Goal: Task Accomplishment & Management: Complete application form

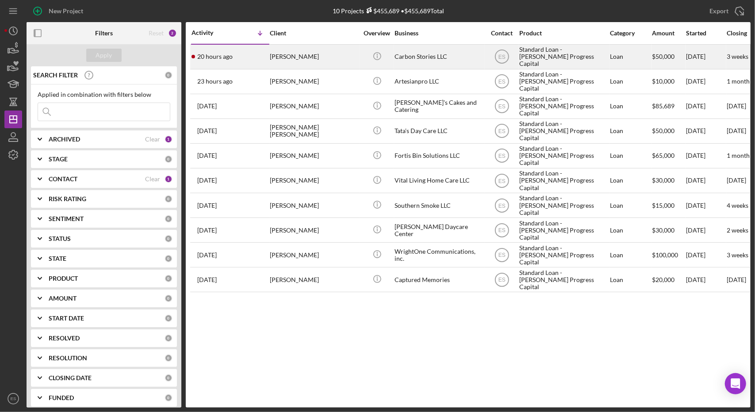
click at [473, 61] on div "Carbon Stories LLC" at bounding box center [439, 56] width 88 height 23
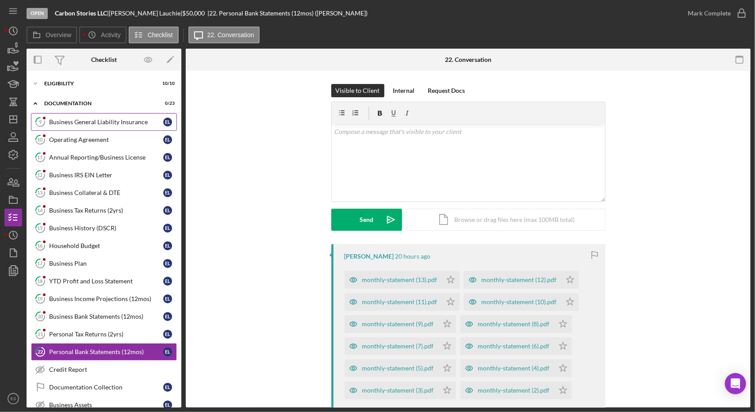
click at [78, 123] on div "Business General Liability Insurance" at bounding box center [106, 122] width 114 height 7
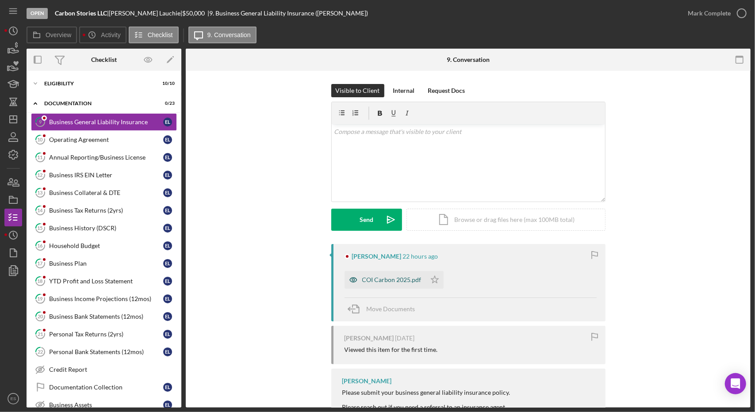
click at [372, 280] on div "COI Carbon 2025.pdf" at bounding box center [391, 279] width 59 height 7
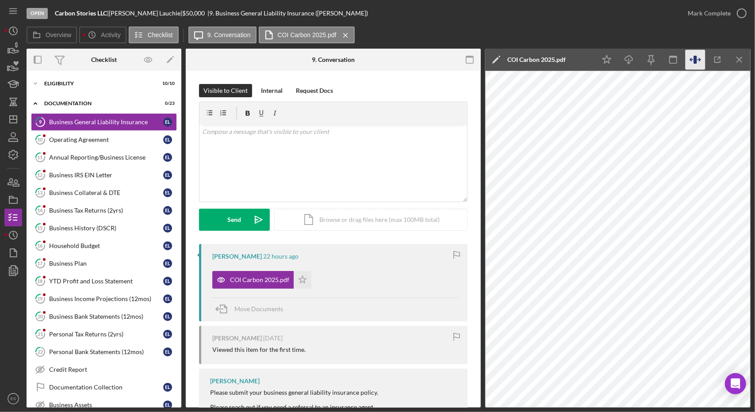
click at [694, 58] on icon "button" at bounding box center [696, 60] width 20 height 20
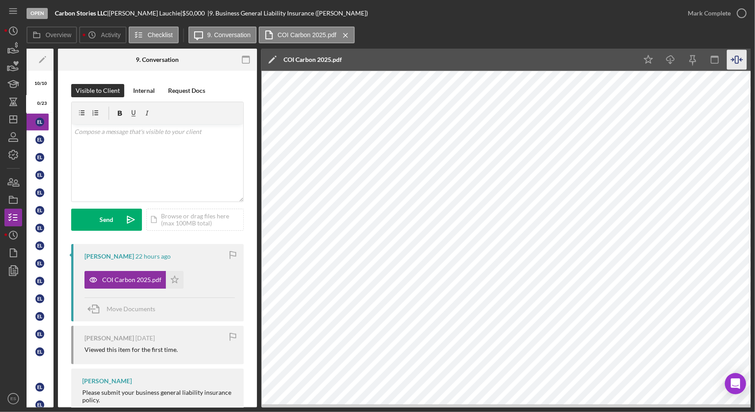
scroll to position [0, 130]
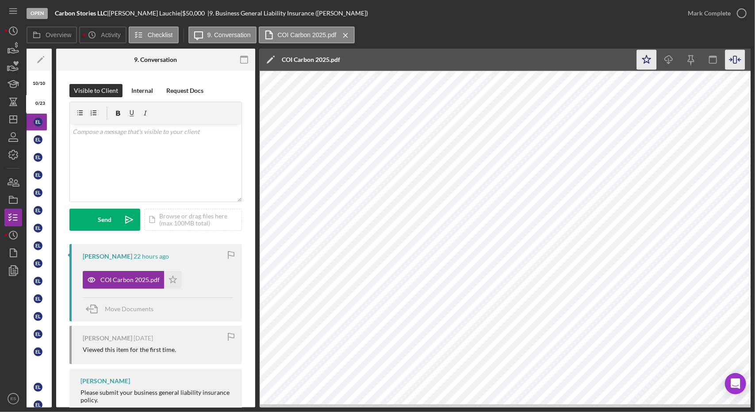
click at [647, 65] on icon "Icon/Star" at bounding box center [647, 60] width 20 height 20
click at [733, 14] on icon "button" at bounding box center [742, 13] width 22 height 22
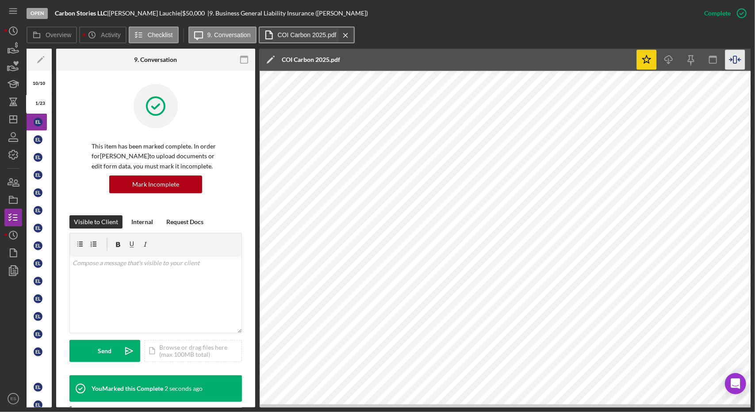
click at [343, 35] on icon "Icon/Menu Close" at bounding box center [345, 35] width 15 height 22
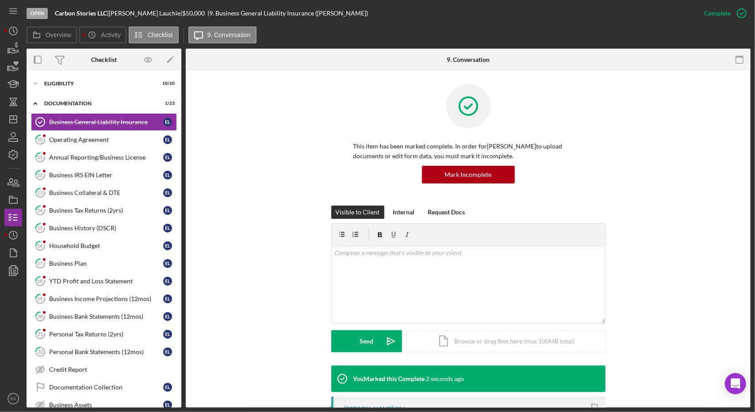
scroll to position [0, 0]
click at [99, 140] on div "Operating Agreement" at bounding box center [106, 139] width 114 height 7
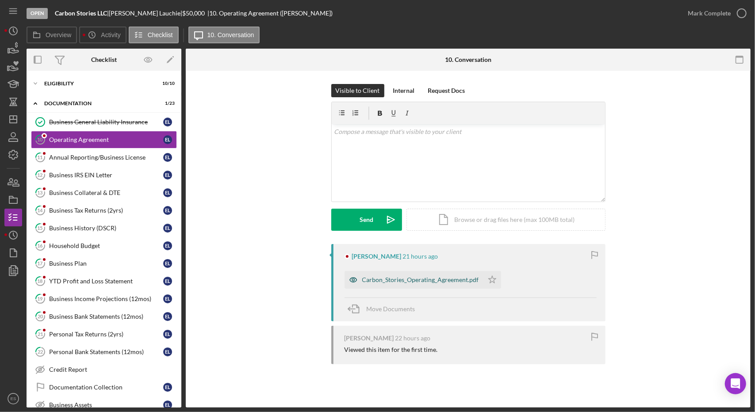
click at [423, 282] on div "Carbon_Stories_Operating_Agreement.pdf" at bounding box center [420, 279] width 117 height 7
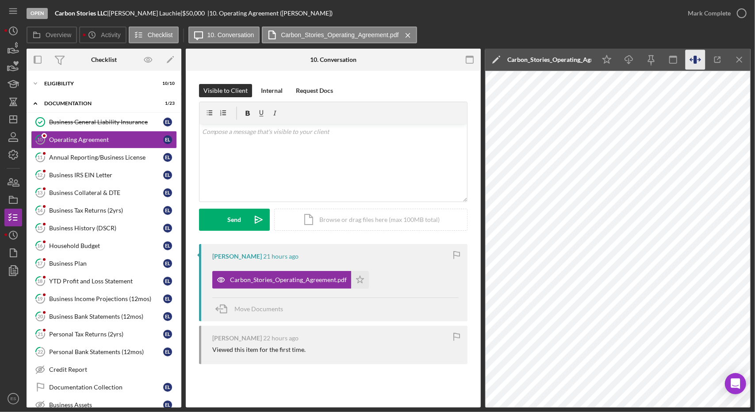
click at [697, 61] on icon "button" at bounding box center [696, 60] width 20 height 20
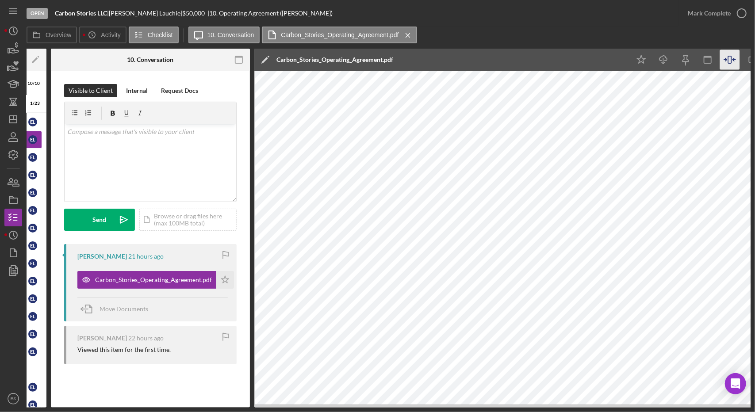
scroll to position [0, 135]
click at [643, 57] on icon "Icon/Star" at bounding box center [641, 60] width 20 height 20
click at [722, 14] on div "Mark Complete" at bounding box center [709, 13] width 43 height 18
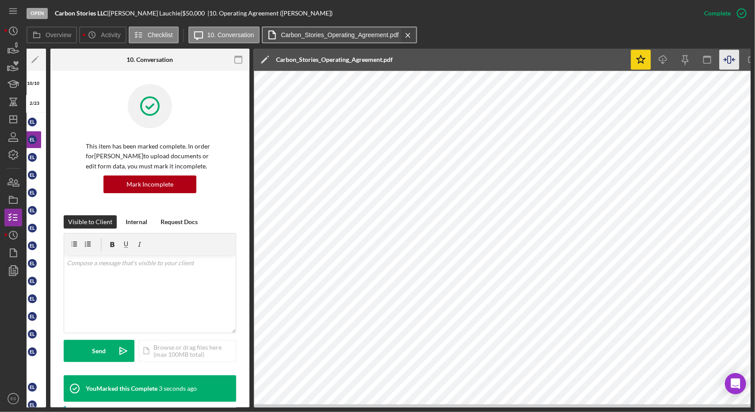
click at [410, 34] on icon "Icon/Menu Close" at bounding box center [407, 35] width 15 height 22
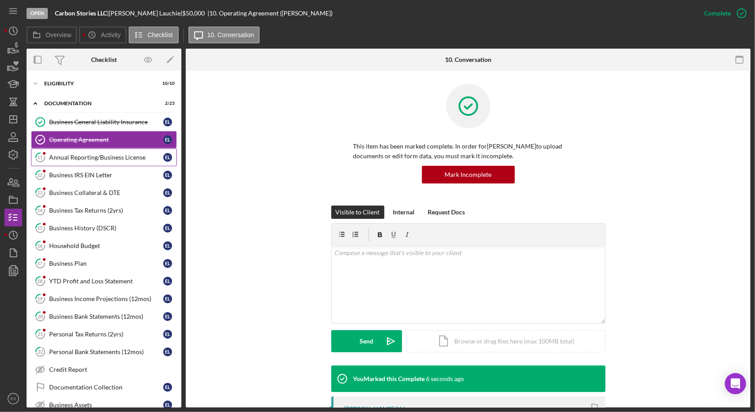
click at [105, 160] on div "Annual Reporting/Business License" at bounding box center [106, 157] width 114 height 7
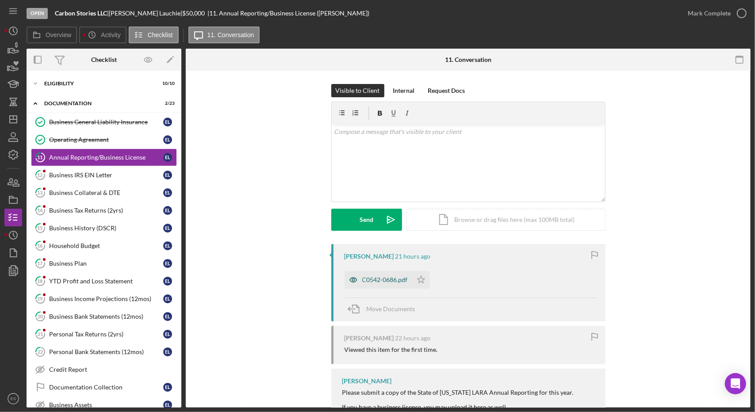
click at [387, 276] on div "C0542-0686.pdf" at bounding box center [385, 279] width 46 height 7
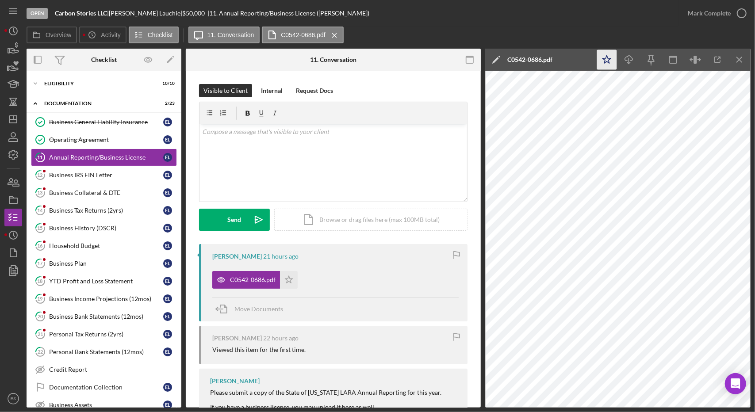
click at [603, 58] on icon "Icon/Star" at bounding box center [607, 60] width 20 height 20
click at [733, 11] on icon "button" at bounding box center [742, 13] width 22 height 22
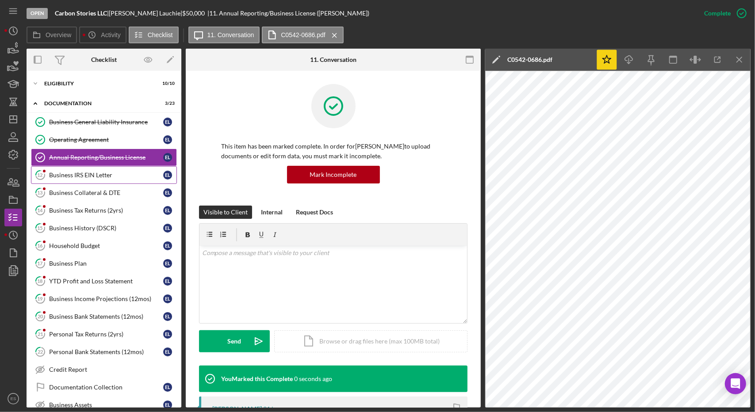
click at [76, 173] on div "Business IRS EIN Letter" at bounding box center [106, 175] width 114 height 7
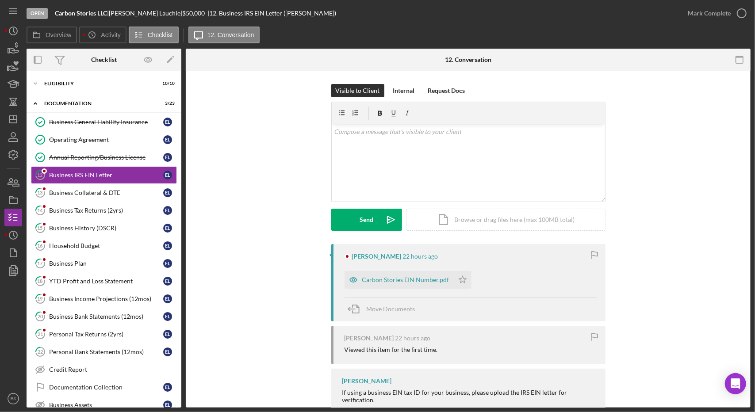
scroll to position [24, 0]
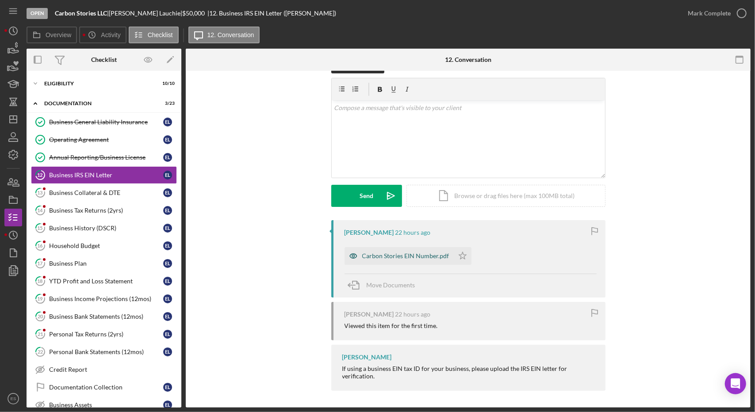
click at [395, 254] on div "Carbon Stories EIN Number.pdf" at bounding box center [405, 256] width 87 height 7
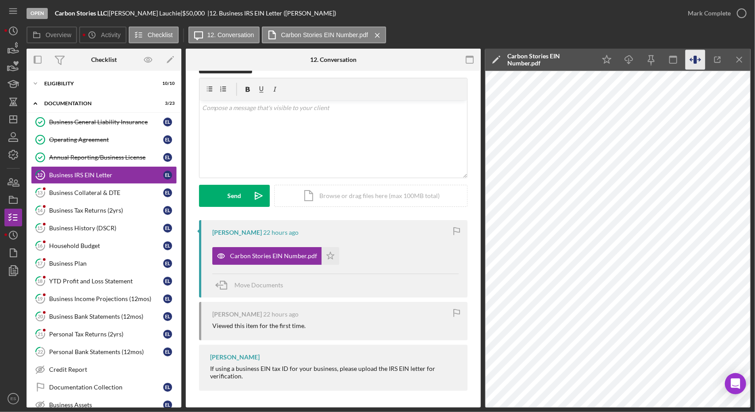
click at [693, 62] on icon "button" at bounding box center [696, 60] width 20 height 20
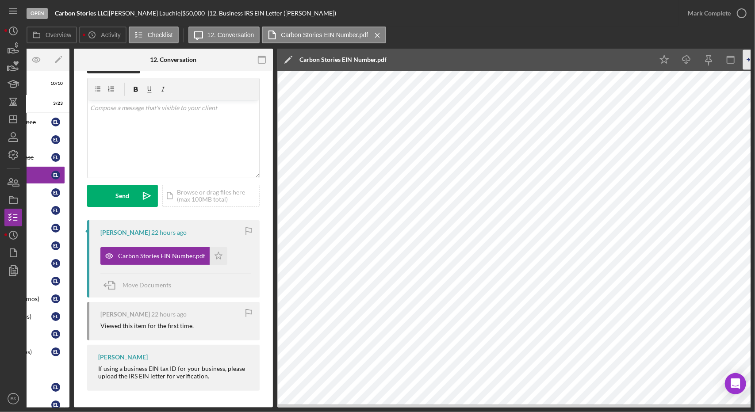
scroll to position [0, 112]
click at [216, 254] on icon "Icon/Star" at bounding box center [218, 256] width 18 height 18
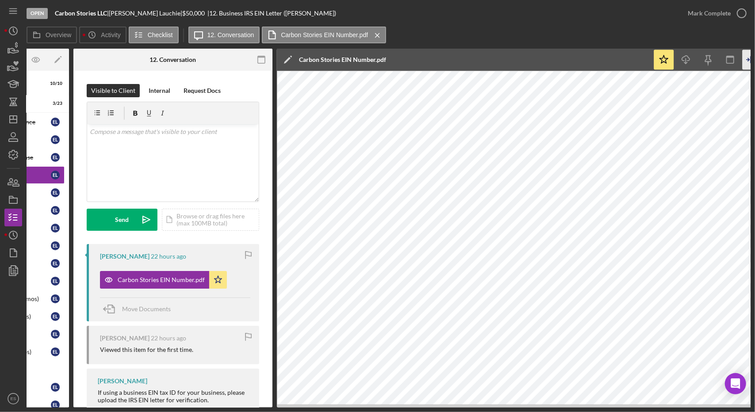
scroll to position [27, 0]
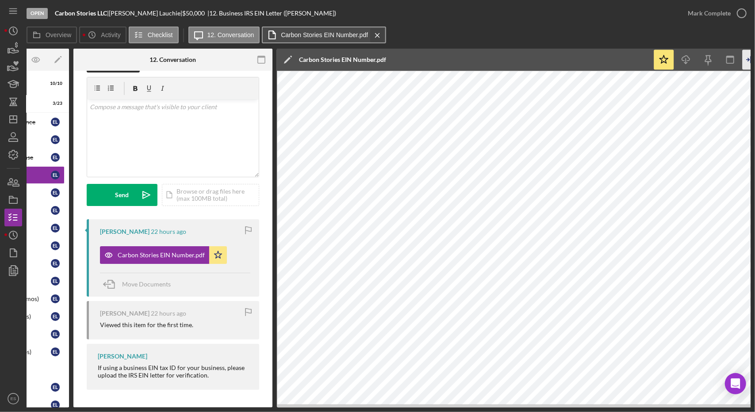
click at [377, 35] on icon "Icon/Menu Close" at bounding box center [377, 35] width 15 height 22
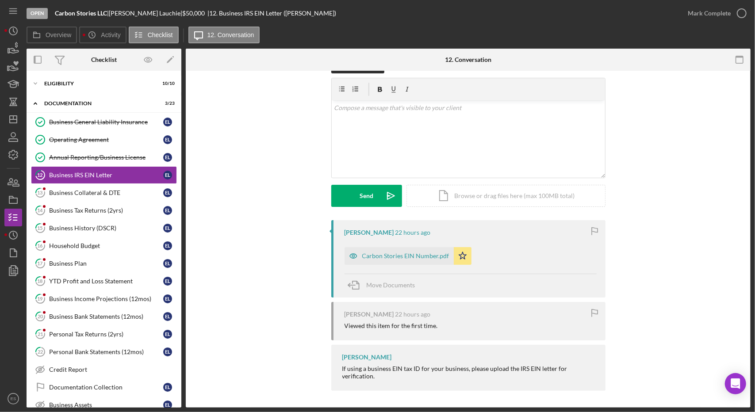
scroll to position [0, 0]
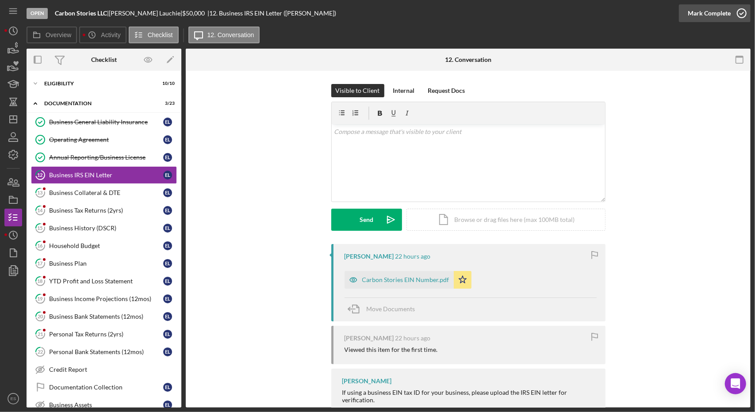
click at [719, 16] on div "Mark Complete" at bounding box center [709, 13] width 43 height 18
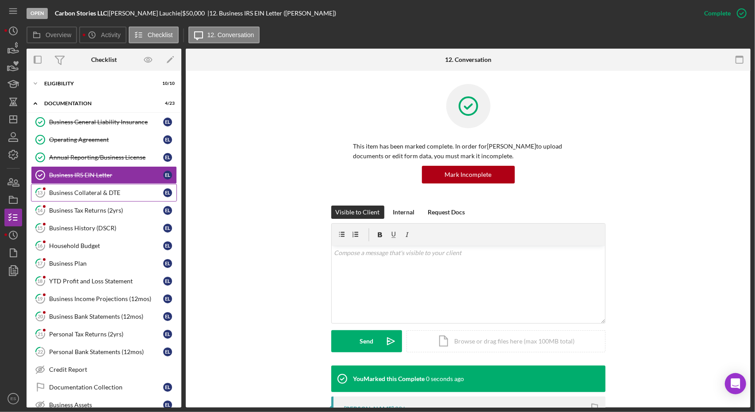
click at [63, 192] on div "Business Collateral & DTE" at bounding box center [106, 192] width 114 height 7
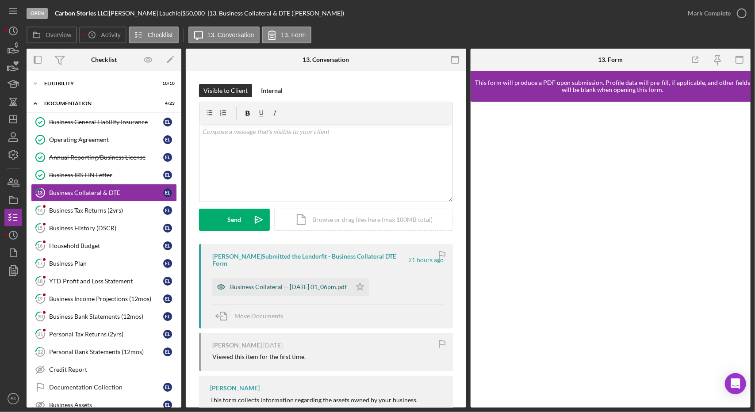
click at [297, 284] on div "Business Collateral -- [DATE] 01_06pm.pdf" at bounding box center [288, 287] width 117 height 7
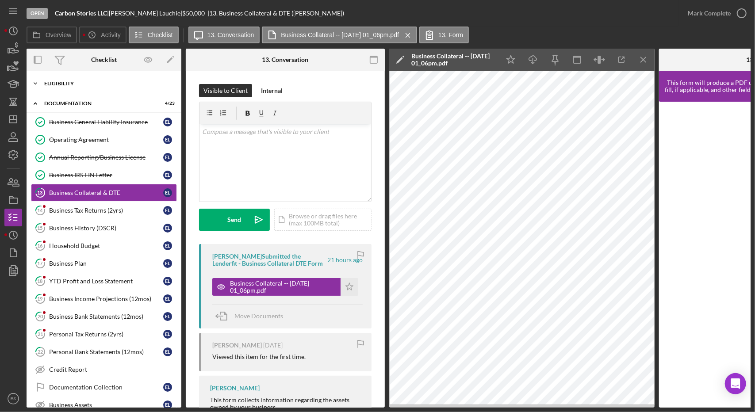
click at [58, 82] on div "Eligibility" at bounding box center [107, 83] width 126 height 5
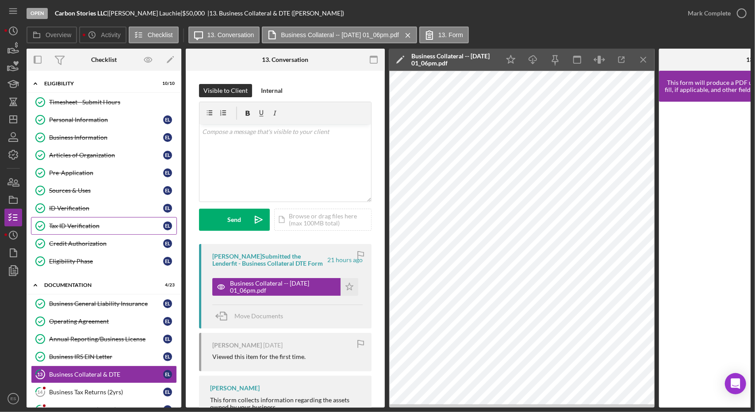
click at [109, 230] on link "Tax ID Verification Tax ID Verification E L" at bounding box center [104, 226] width 146 height 18
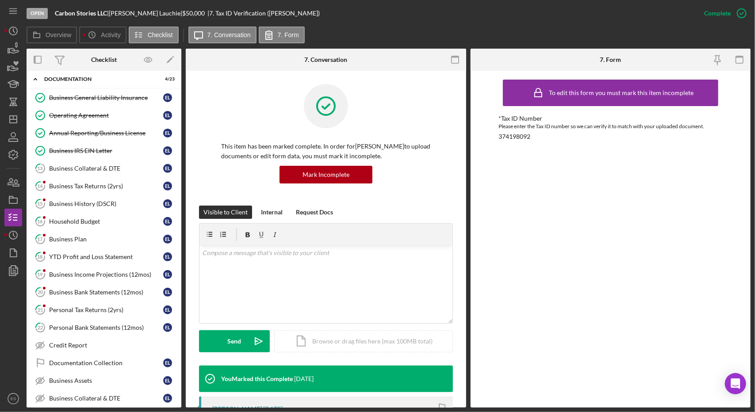
scroll to position [210, 0]
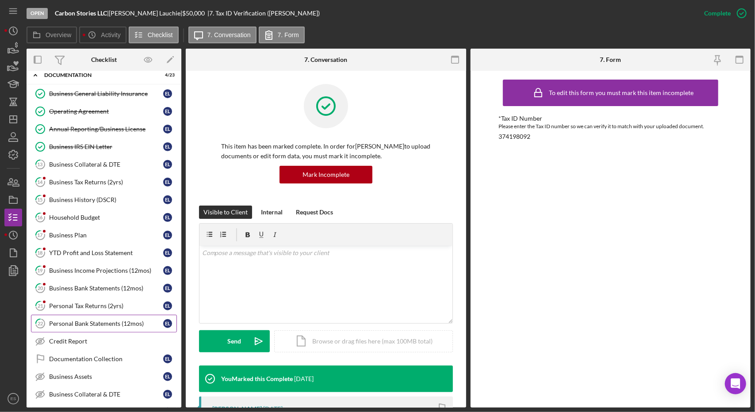
click at [103, 320] on div "Personal Bank Statements (12mos)" at bounding box center [106, 323] width 114 height 7
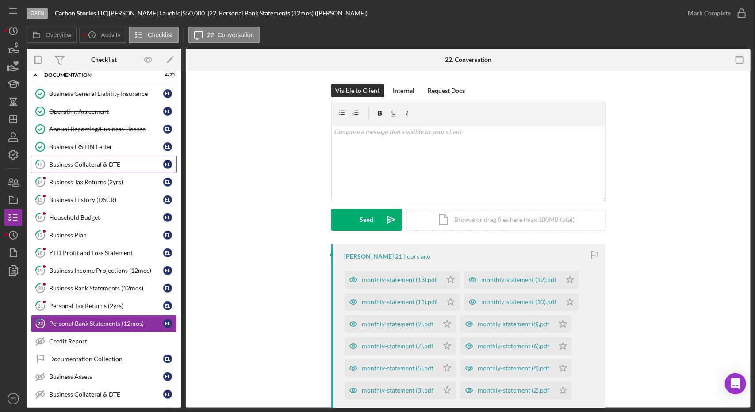
click at [81, 161] on div "Business Collateral & DTE" at bounding box center [106, 164] width 114 height 7
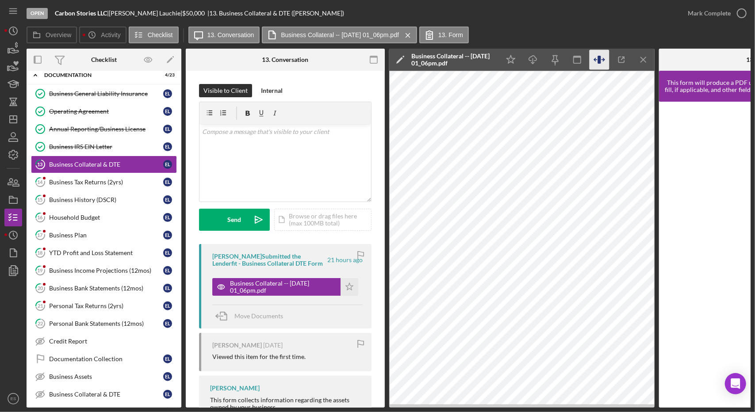
click at [599, 55] on icon "button" at bounding box center [600, 60] width 20 height 20
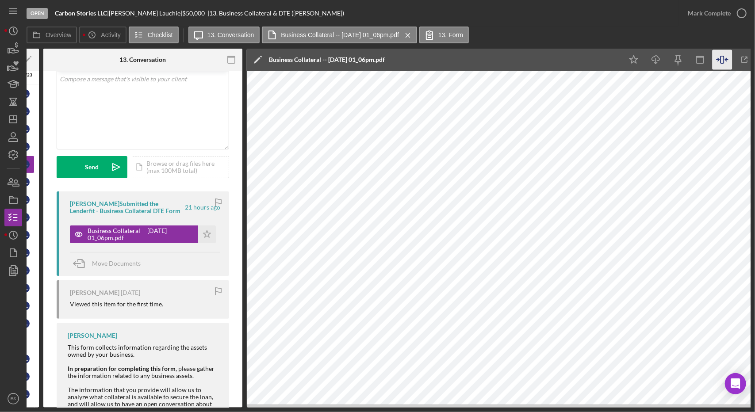
scroll to position [53, 0]
click at [636, 61] on polygon "button" at bounding box center [634, 59] width 8 height 8
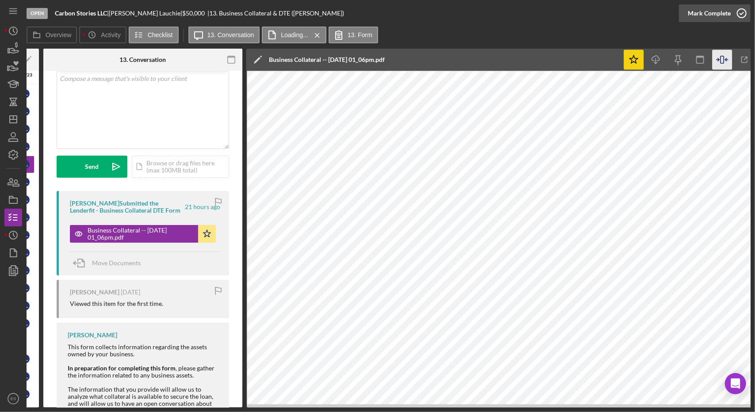
click at [712, 13] on div "Mark Complete" at bounding box center [709, 13] width 43 height 18
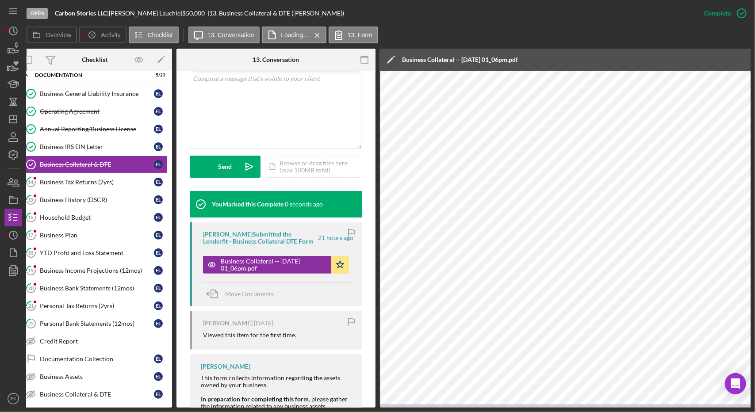
scroll to position [0, 0]
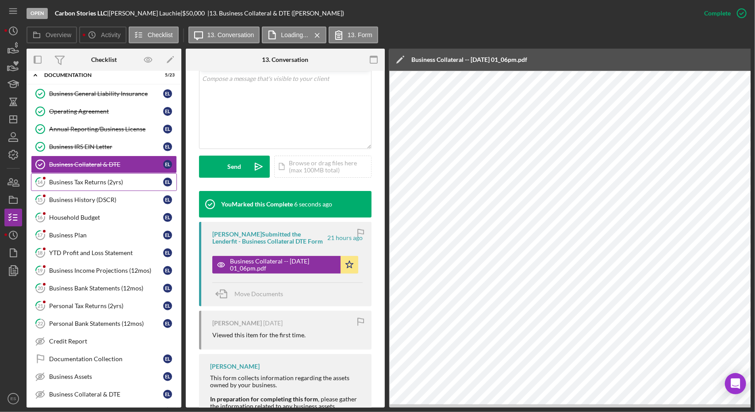
click at [111, 179] on div "Business Tax Returns (2yrs)" at bounding box center [106, 182] width 114 height 7
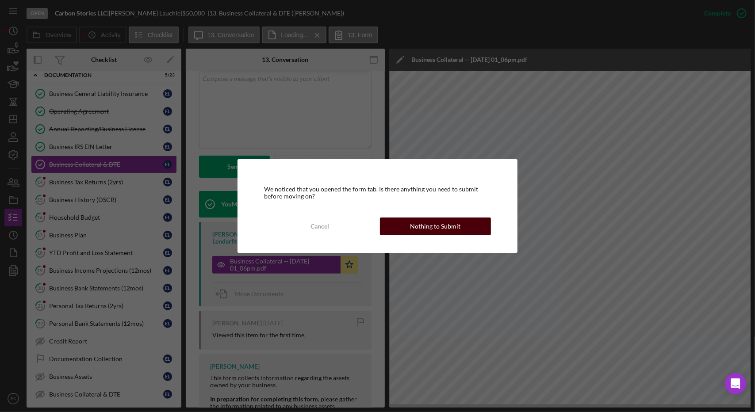
click at [455, 227] on div "Nothing to Submit" at bounding box center [435, 227] width 50 height 18
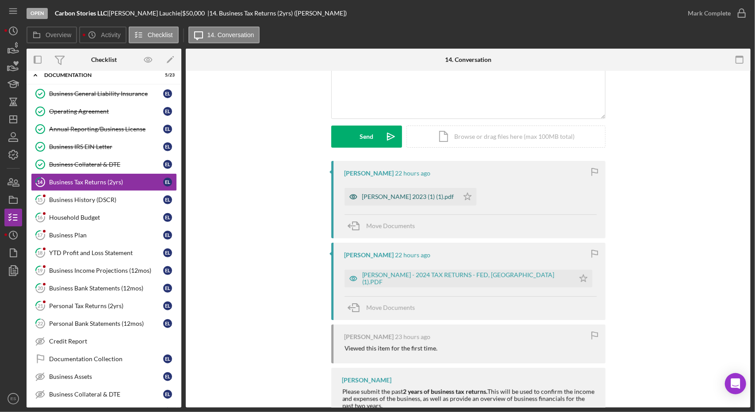
scroll to position [112, 0]
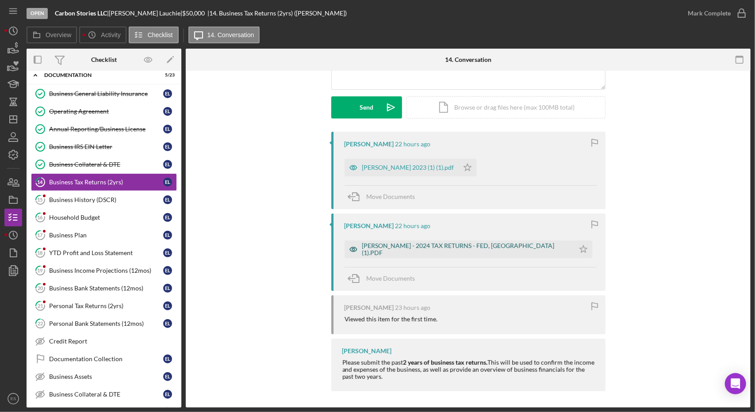
click at [445, 246] on div "[PERSON_NAME] - 2024 TAX RETURNS - FED, [GEOGRAPHIC_DATA] (1).PDF" at bounding box center [466, 249] width 208 height 14
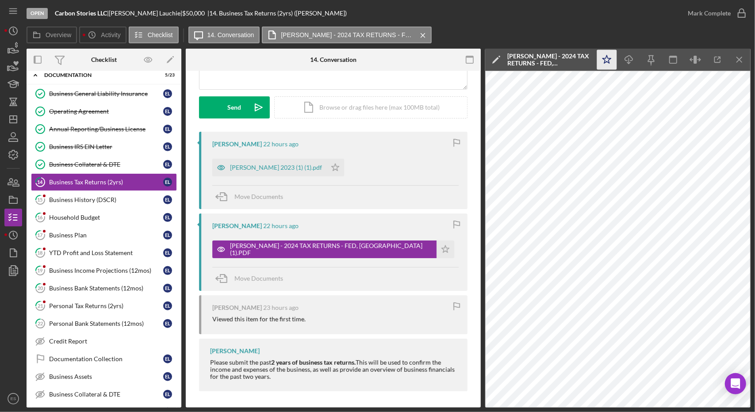
click at [608, 61] on polygon "button" at bounding box center [607, 59] width 8 height 8
click at [743, 64] on icon "Icon/Menu Close" at bounding box center [740, 60] width 20 height 20
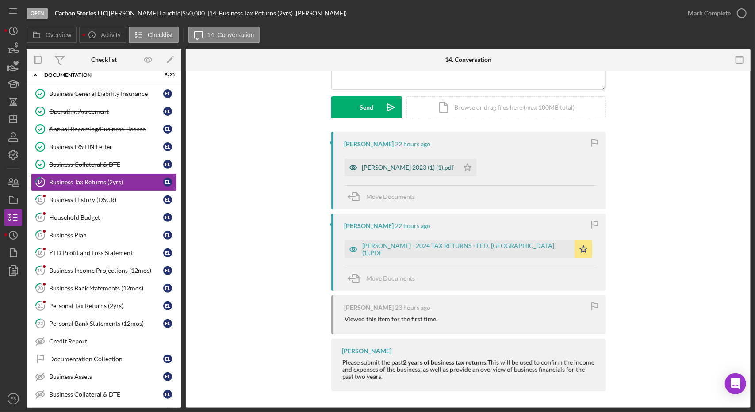
click at [429, 164] on div "[PERSON_NAME] 2023 (1) (1).pdf" at bounding box center [408, 167] width 92 height 7
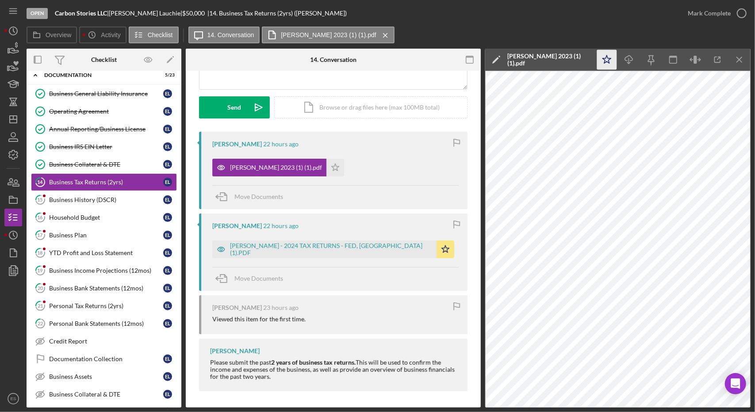
click at [606, 59] on icon "Icon/Star" at bounding box center [607, 60] width 20 height 20
click at [744, 16] on icon "button" at bounding box center [742, 13] width 22 height 22
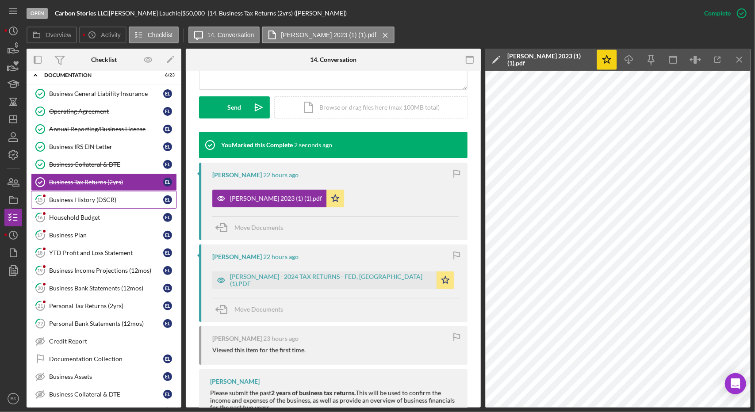
click at [99, 196] on div "Business History (DSCR)" at bounding box center [106, 199] width 114 height 7
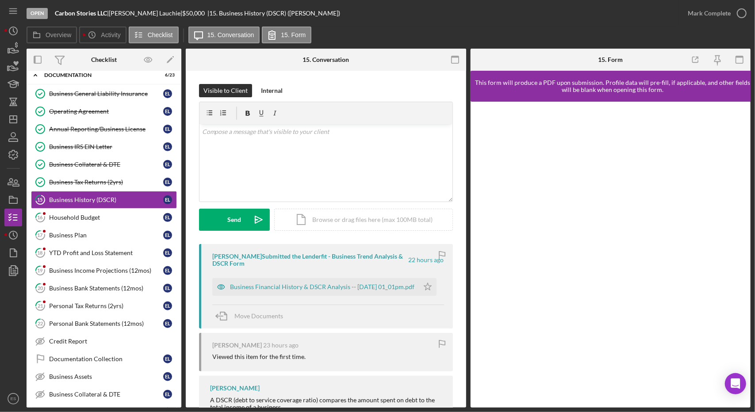
scroll to position [59, 0]
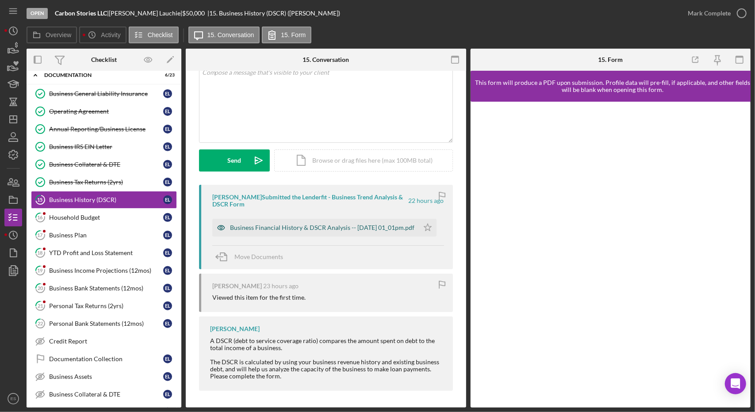
click at [285, 224] on div "Business Financial History & DSCR Analysis -- [DATE] 01_01pm.pdf" at bounding box center [322, 227] width 184 height 7
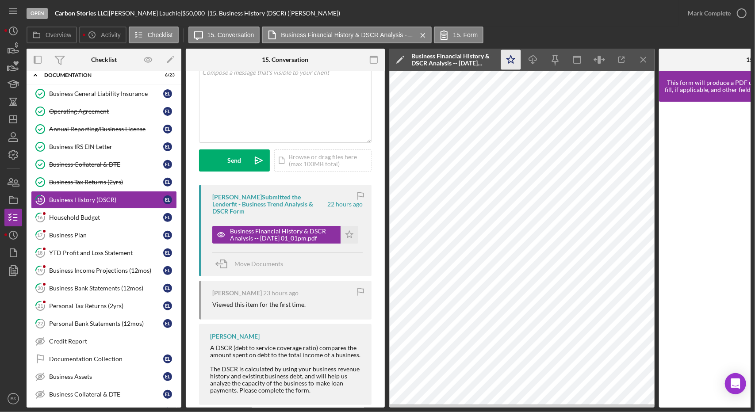
click at [515, 63] on icon "Icon/Star" at bounding box center [511, 60] width 20 height 20
click at [600, 60] on icon "button" at bounding box center [599, 60] width 3 height 8
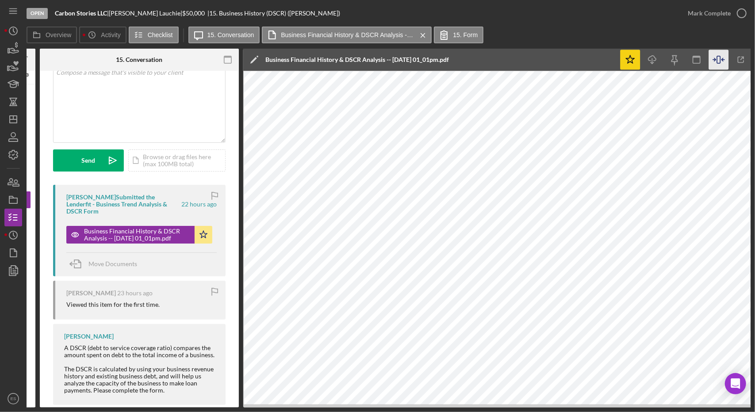
scroll to position [0, 146]
click at [731, 14] on icon "button" at bounding box center [742, 13] width 22 height 22
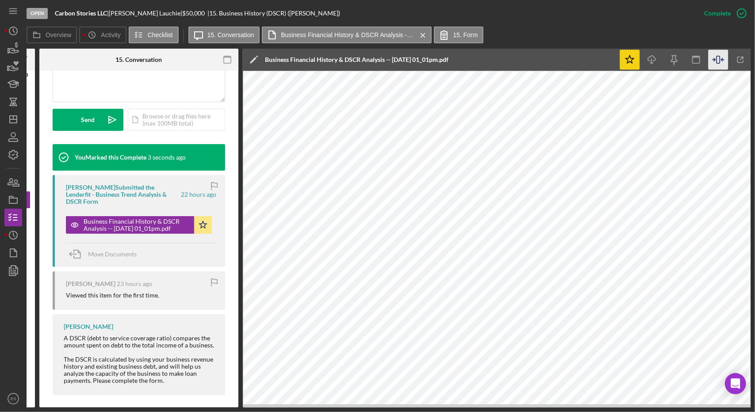
scroll to position [232, 0]
click at [719, 62] on icon "button" at bounding box center [719, 60] width 20 height 20
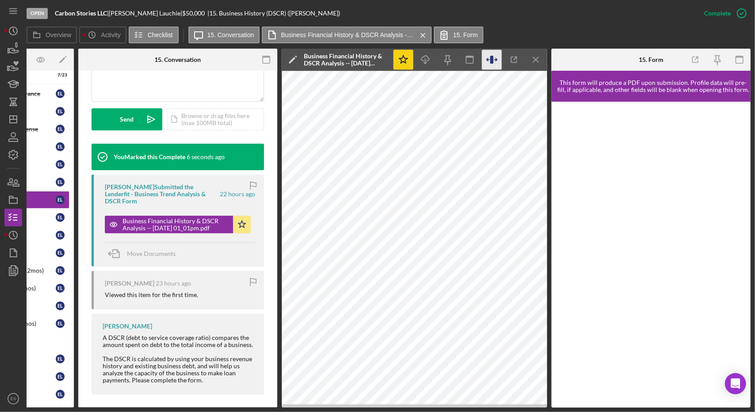
scroll to position [0, 107]
click at [530, 65] on icon "Icon/Menu Close" at bounding box center [537, 60] width 20 height 20
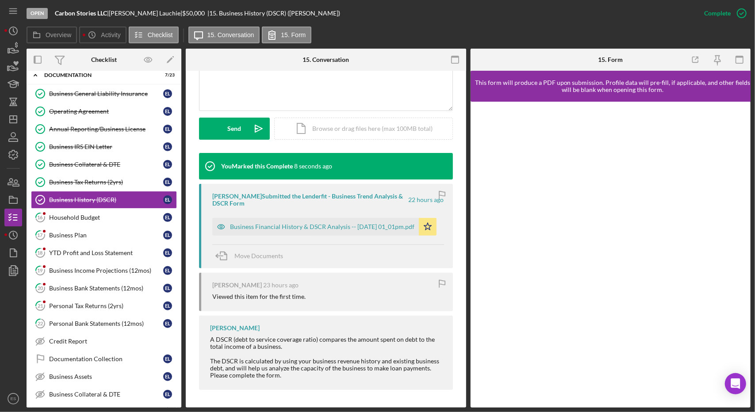
scroll to position [0, 0]
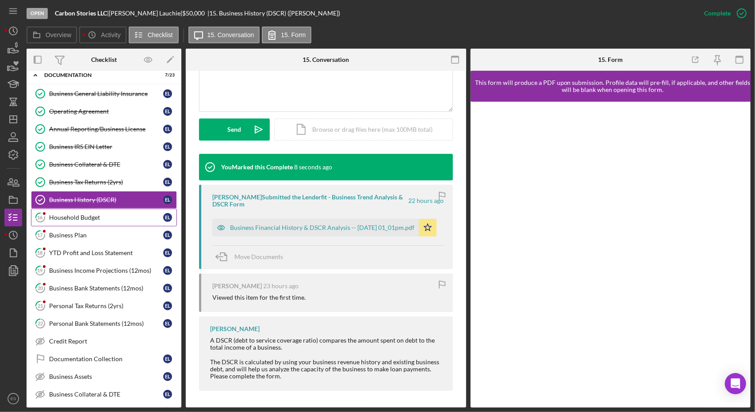
click at [73, 209] on link "16 Household Budget E L" at bounding box center [104, 218] width 146 height 18
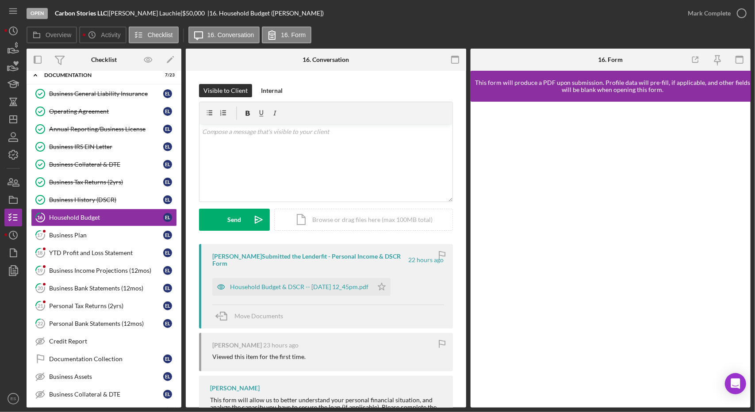
click at [326, 290] on div "[PERSON_NAME] Submitted the Lenderfit - Personal Income & DSCR Form 22 hours ag…" at bounding box center [326, 286] width 254 height 84
click at [327, 284] on div "Household Budget & DSCR -- [DATE] 12_45pm.pdf" at bounding box center [299, 287] width 138 height 7
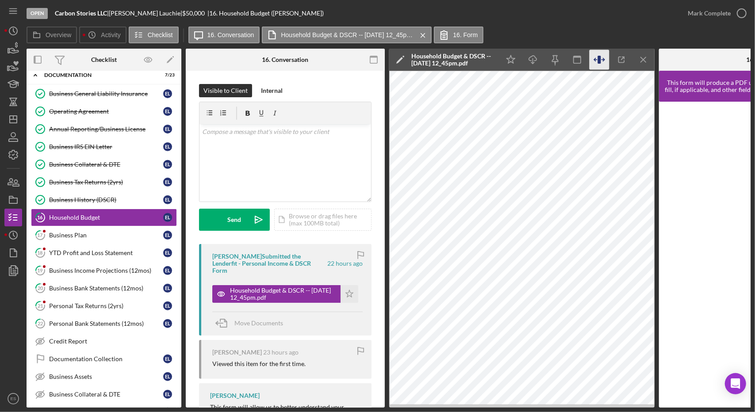
click at [605, 55] on icon "button" at bounding box center [600, 60] width 20 height 20
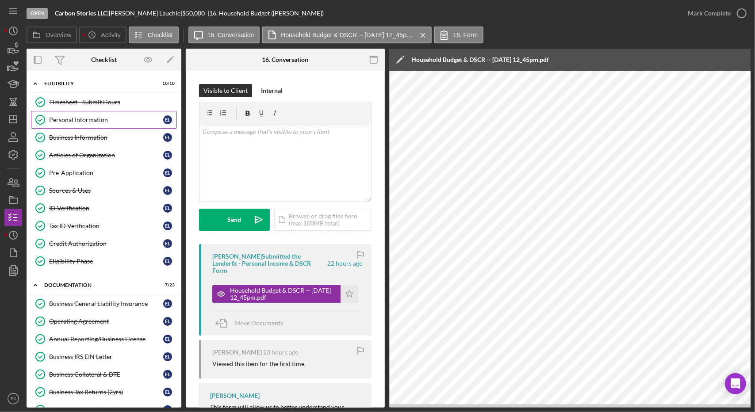
click at [92, 125] on link "Personal Information Personal Information E L" at bounding box center [104, 120] width 146 height 18
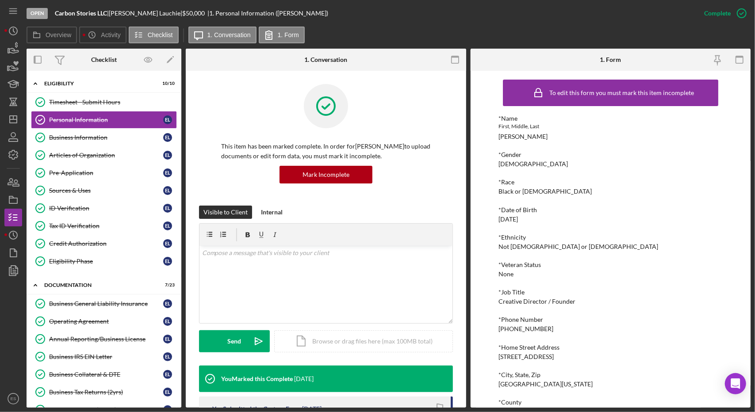
drag, startPoint x: 574, startPoint y: 358, endPoint x: 499, endPoint y: 352, distance: 74.6
click at [499, 352] on div "*Home Street Address [STREET_ADDRESS]" at bounding box center [610, 352] width 224 height 16
copy div "[STREET_ADDRESS]"
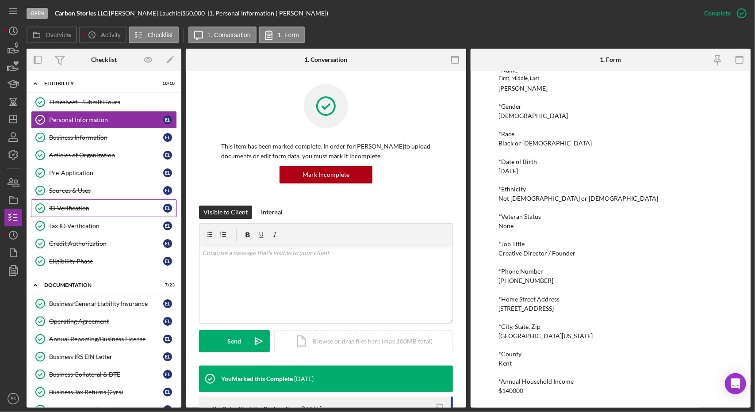
click at [71, 200] on link "ID Verification ID Verification E L" at bounding box center [104, 208] width 146 height 18
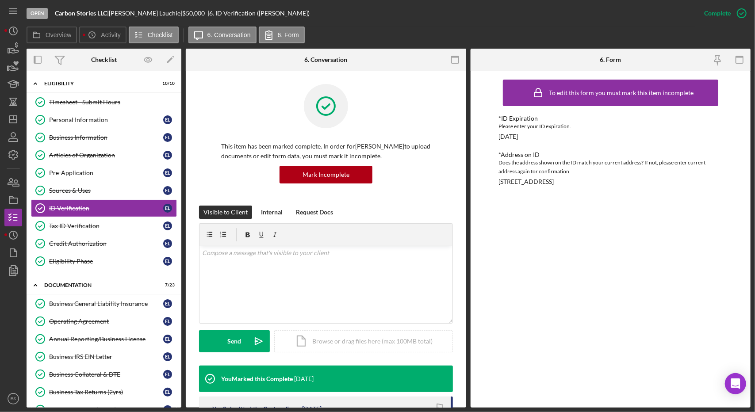
drag, startPoint x: 631, startPoint y: 182, endPoint x: 496, endPoint y: 191, distance: 134.8
click at [496, 191] on div "To edit this form you must mark this item incomplete *ID Expiration Please ente…" at bounding box center [611, 239] width 280 height 337
copy div "[STREET_ADDRESS]"
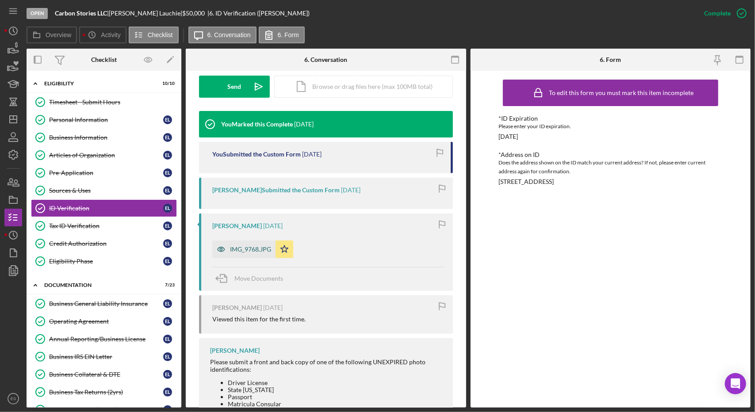
click at [240, 250] on div "IMG_9768.JPG" at bounding box center [250, 249] width 41 height 7
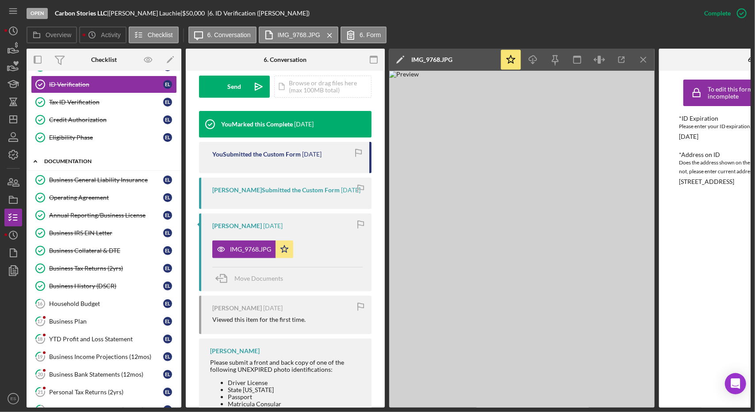
scroll to position [124, 0]
click at [104, 267] on link "Business Tax Returns (2yrs) Business Tax Returns (2yrs) E L" at bounding box center [104, 268] width 146 height 18
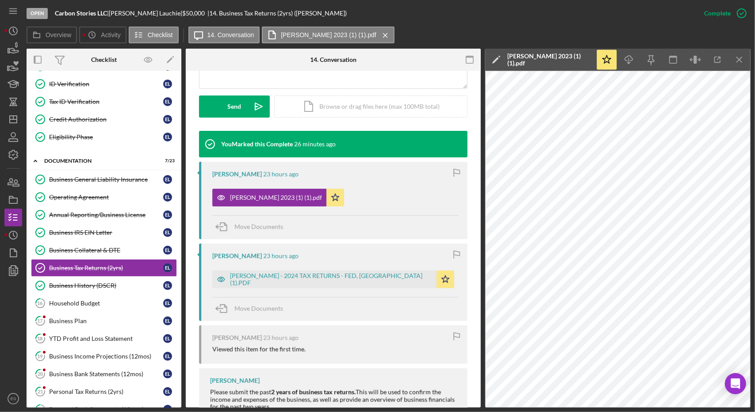
scroll to position [237, 0]
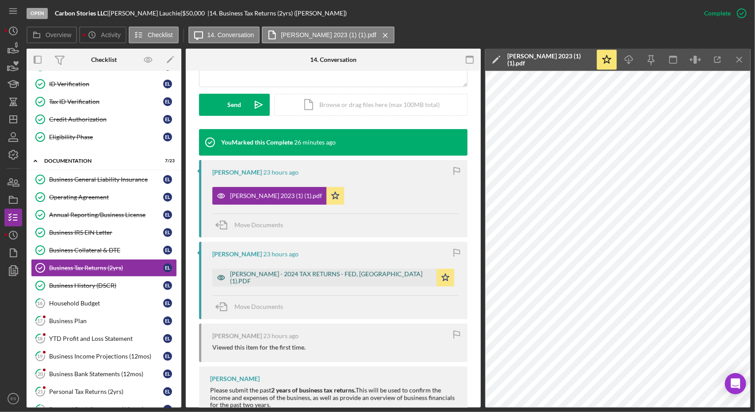
click at [293, 284] on div "[PERSON_NAME] - 2024 TAX RETURNS - FED, [GEOGRAPHIC_DATA] (1).PDF" at bounding box center [324, 278] width 224 height 18
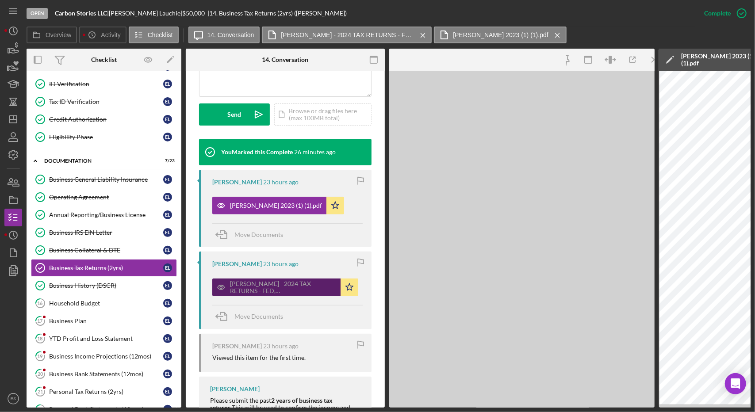
scroll to position [247, 0]
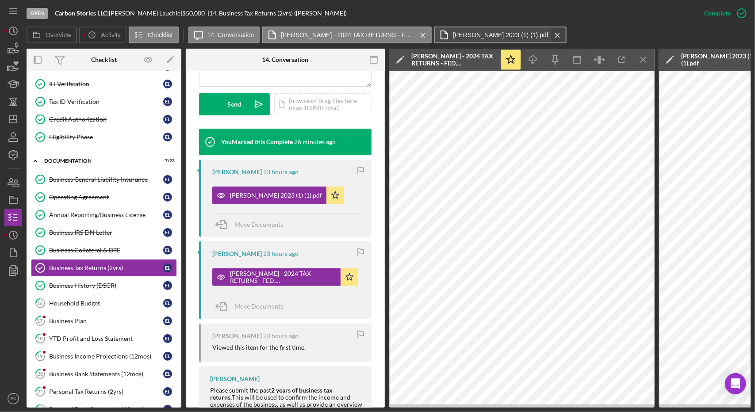
click at [550, 33] on icon "Icon/Menu Close" at bounding box center [557, 35] width 15 height 22
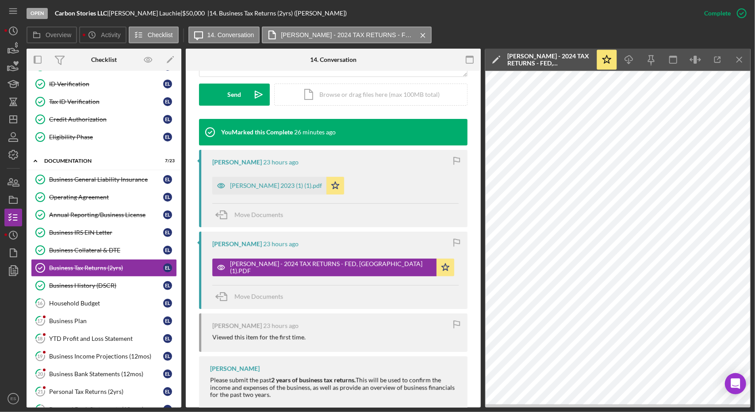
scroll to position [237, 0]
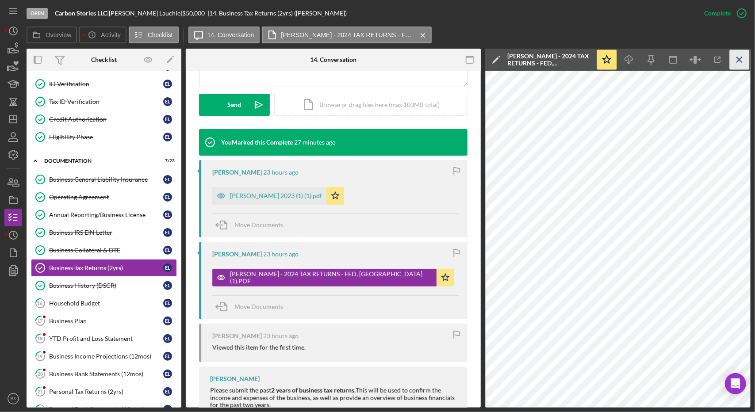
click at [737, 65] on icon "Icon/Menu Close" at bounding box center [740, 60] width 20 height 20
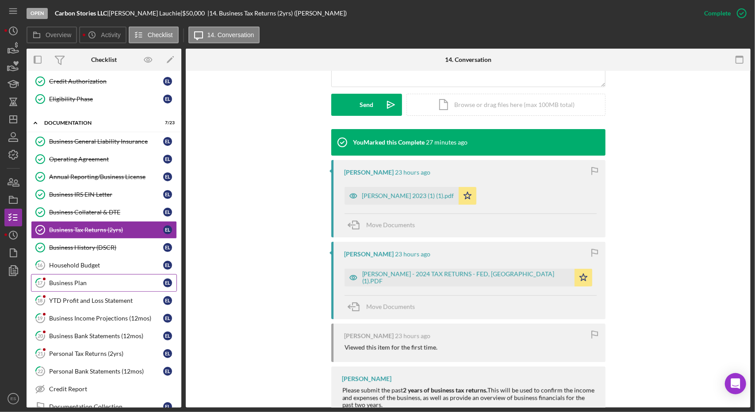
scroll to position [163, 0]
click at [85, 261] on div "Household Budget" at bounding box center [106, 264] width 114 height 7
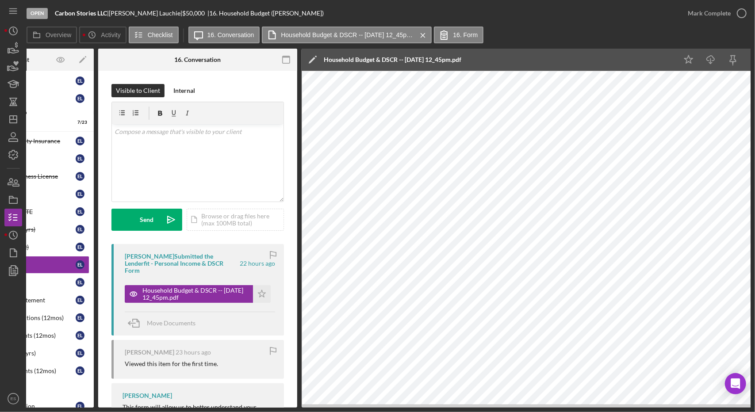
scroll to position [0, 87]
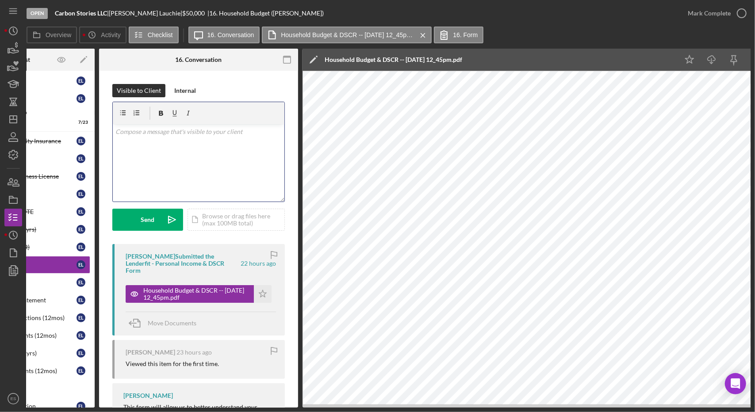
click at [190, 174] on div "v Color teal Color pink Remove color Add row above Add row below Add column bef…" at bounding box center [199, 162] width 172 height 77
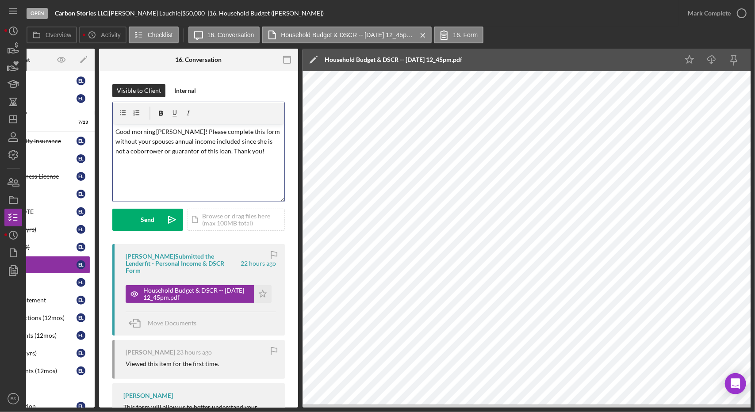
click at [216, 151] on p "Good morning [PERSON_NAME]! Please complete this form without your spouses annu…" at bounding box center [198, 142] width 167 height 30
click at [150, 225] on div "Send" at bounding box center [148, 220] width 14 height 22
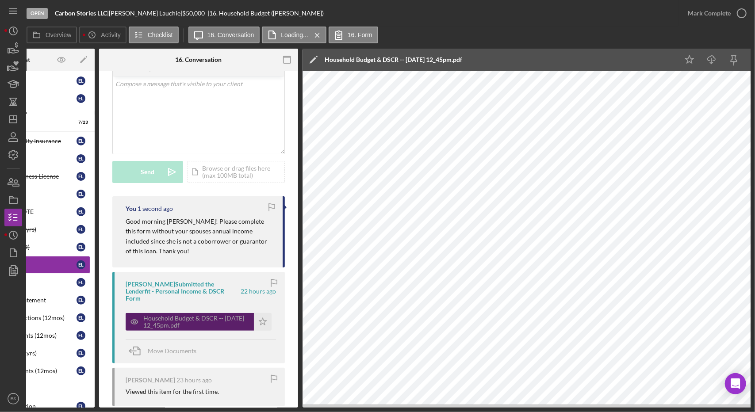
scroll to position [0, 0]
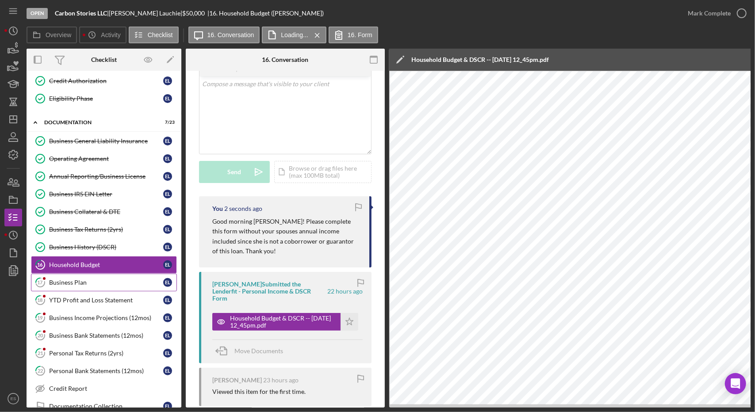
click at [68, 281] on link "17 Business Plan E L" at bounding box center [104, 283] width 146 height 18
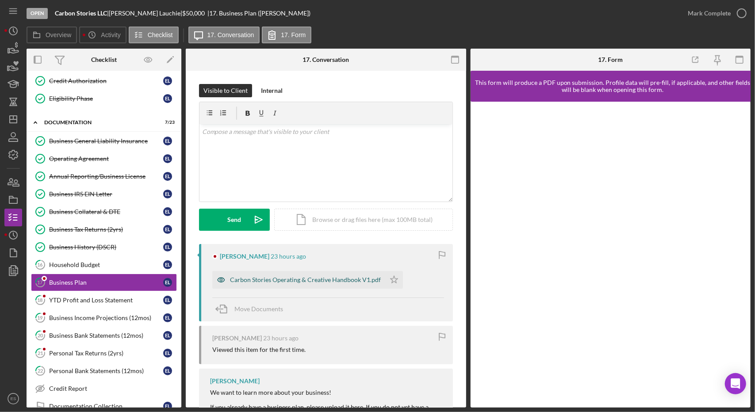
click at [318, 280] on div "Carbon Stories Operating & Creative Handbook V1.pdf" at bounding box center [305, 279] width 151 height 7
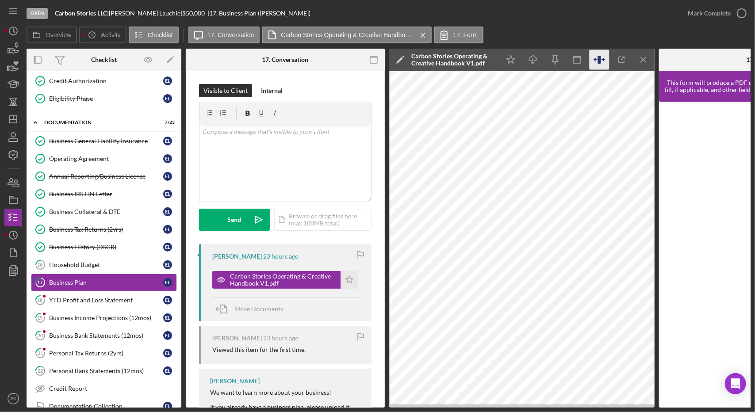
click at [599, 61] on icon "button" at bounding box center [599, 60] width 3 height 8
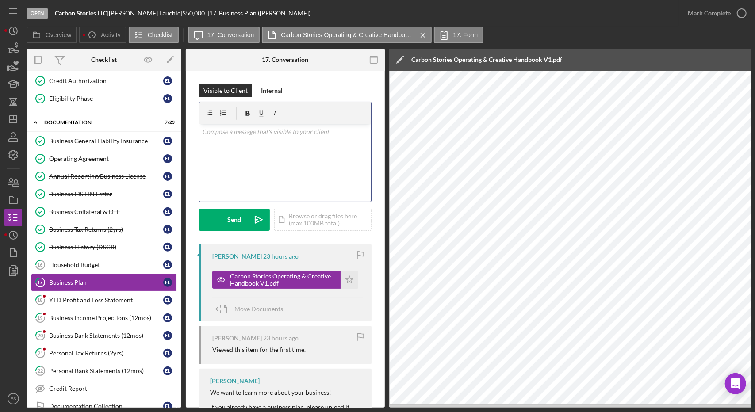
click at [242, 153] on div "v Color teal Color pink Remove color Add row above Add row below Add column bef…" at bounding box center [285, 162] width 172 height 77
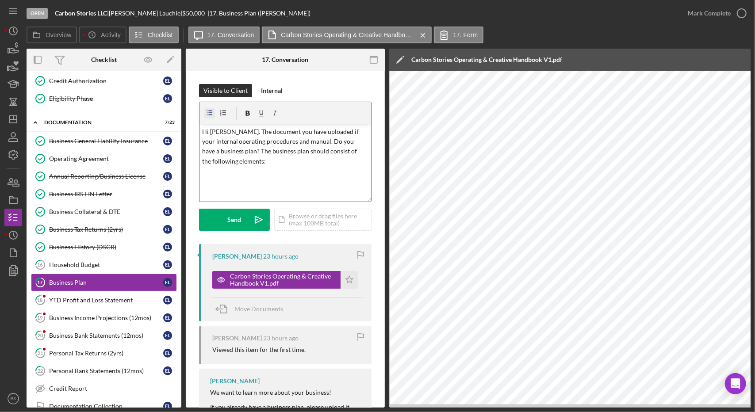
click at [214, 109] on icon "button" at bounding box center [210, 113] width 20 height 20
click at [215, 135] on p "Hi [PERSON_NAME]. The document you have uploaded if your internal operating pro…" at bounding box center [291, 156] width 153 height 50
click at [251, 164] on p "Hi [PERSON_NAME]. The document you have uploaded if your internal operating pro…" at bounding box center [285, 152] width 167 height 50
click at [216, 113] on div at bounding box center [223, 113] width 38 height 22
click at [208, 114] on icon "button" at bounding box center [210, 113] width 20 height 20
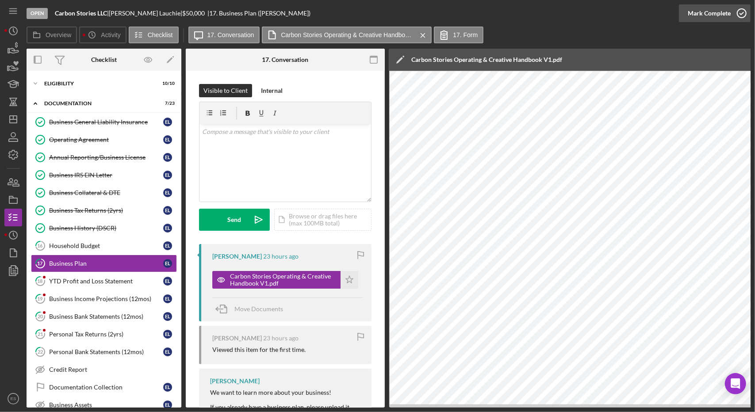
scroll to position [24, 0]
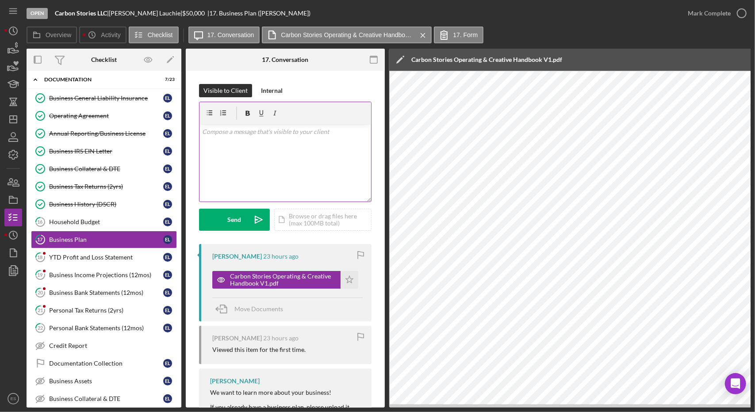
click at [295, 173] on div "v Color teal Color pink Remove color Add row above Add row below Add column bef…" at bounding box center [285, 162] width 172 height 77
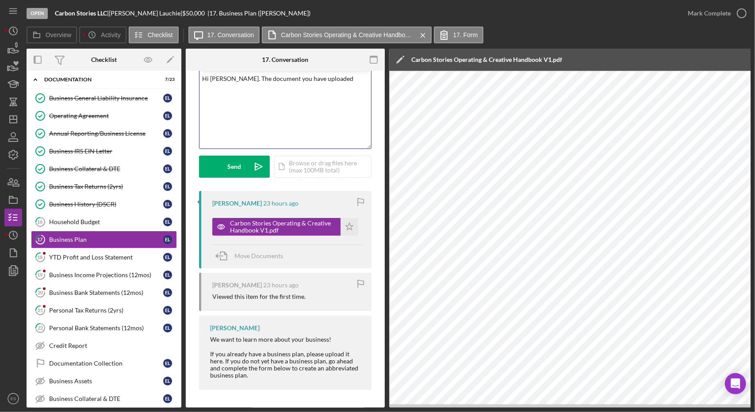
scroll to position [0, 0]
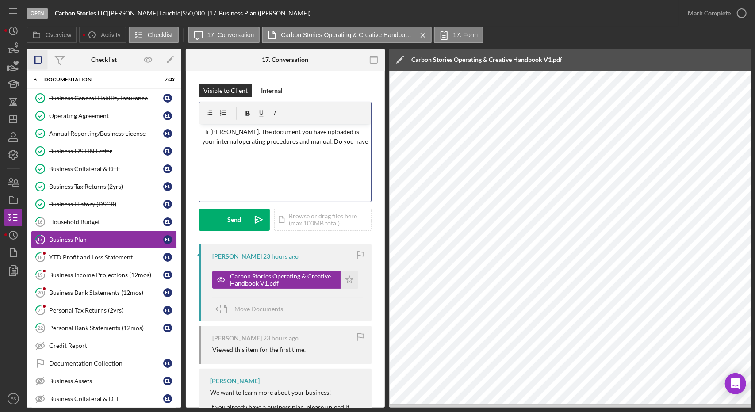
click at [39, 54] on icon "button" at bounding box center [38, 60] width 20 height 20
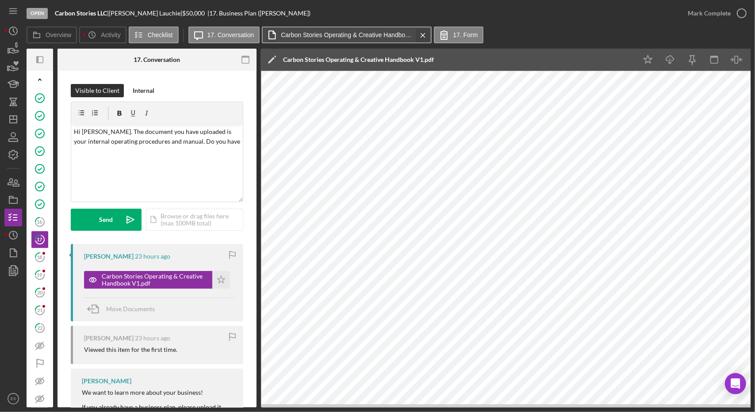
click at [425, 36] on icon "Icon/Menu Close" at bounding box center [422, 35] width 15 height 22
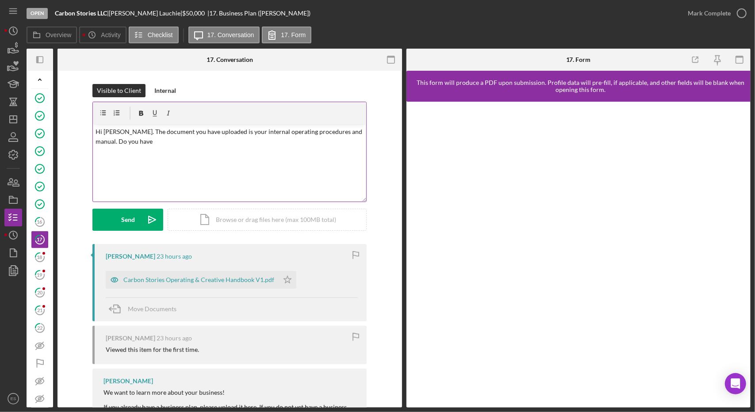
click at [271, 143] on p "Hi [PERSON_NAME]. The document you have uploaded is your internal operating pro…" at bounding box center [230, 137] width 268 height 20
click at [100, 115] on icon "button" at bounding box center [103, 113] width 20 height 20
click at [122, 158] on p at bounding box center [236, 158] width 255 height 10
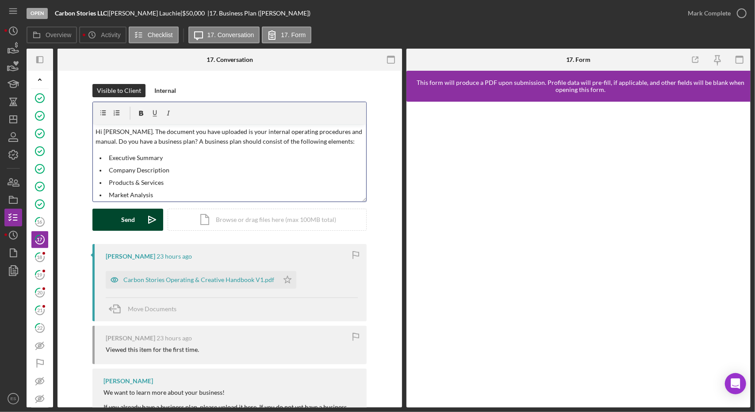
click at [134, 221] on button "Send Icon/icon-invite-send" at bounding box center [127, 220] width 71 height 22
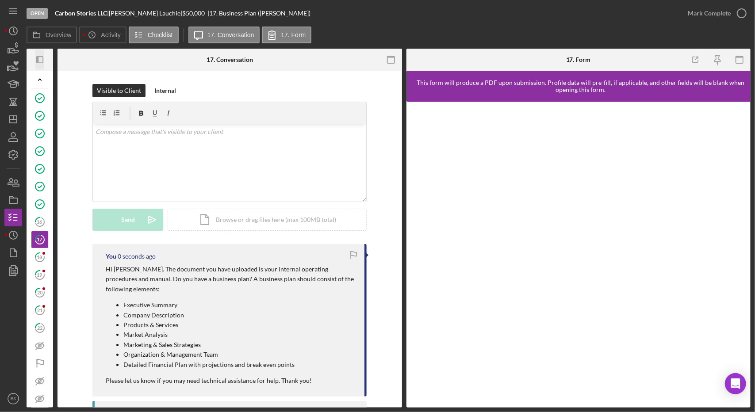
click at [38, 64] on icon "Icon/Panel Side Expand" at bounding box center [40, 60] width 20 height 20
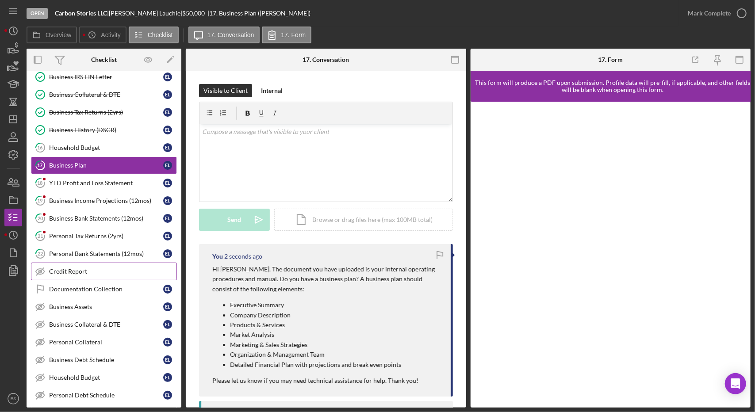
scroll to position [100, 0]
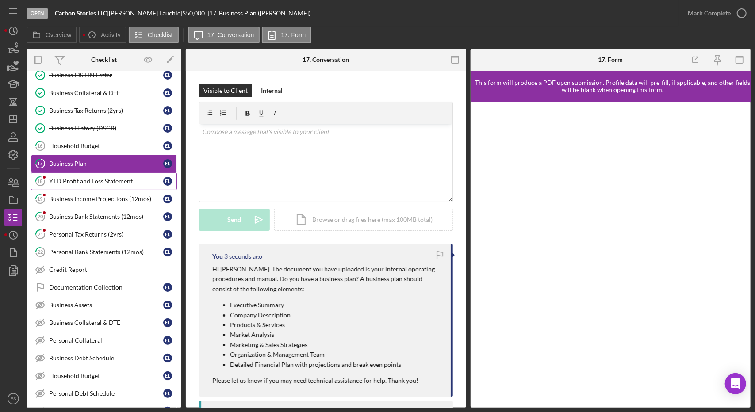
click at [98, 183] on link "18 YTD Profit and Loss Statement E L" at bounding box center [104, 181] width 146 height 18
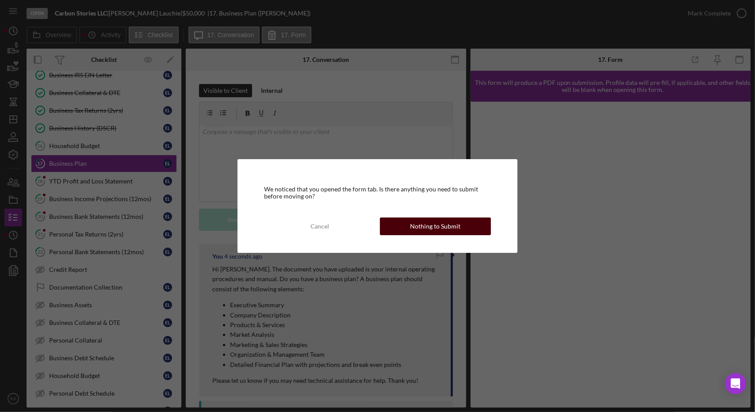
click at [419, 230] on div "Nothing to Submit" at bounding box center [435, 227] width 50 height 18
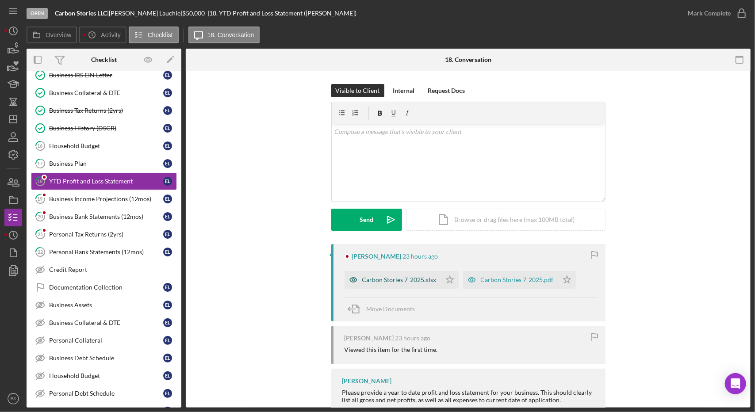
click at [398, 280] on div "Carbon Stories 7-2025.xlsx" at bounding box center [399, 279] width 74 height 7
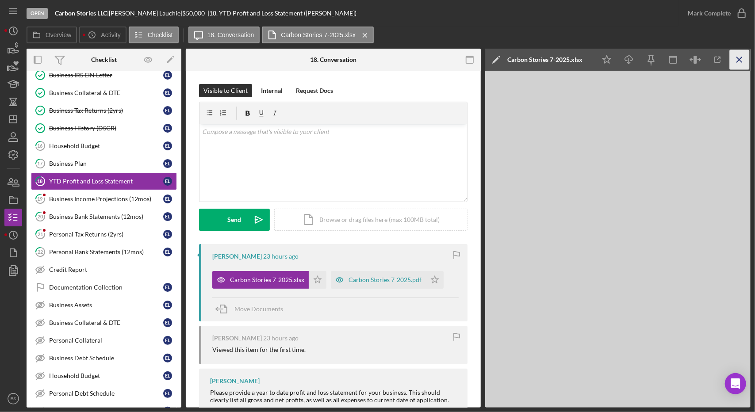
click at [744, 59] on icon "Icon/Menu Close" at bounding box center [740, 60] width 20 height 20
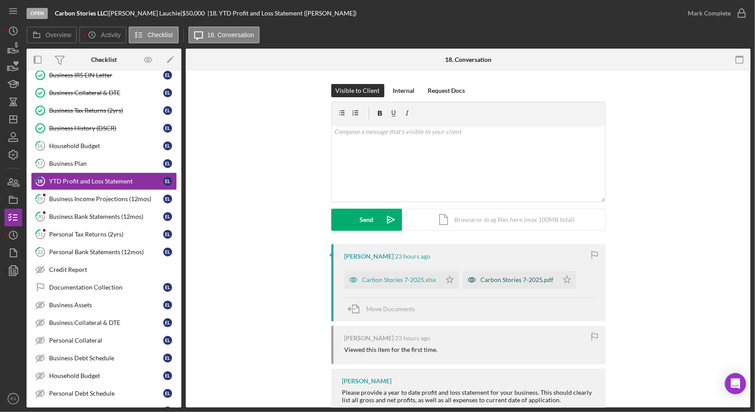
click at [502, 281] on div "Carbon Stories 7-2025.pdf" at bounding box center [517, 279] width 73 height 7
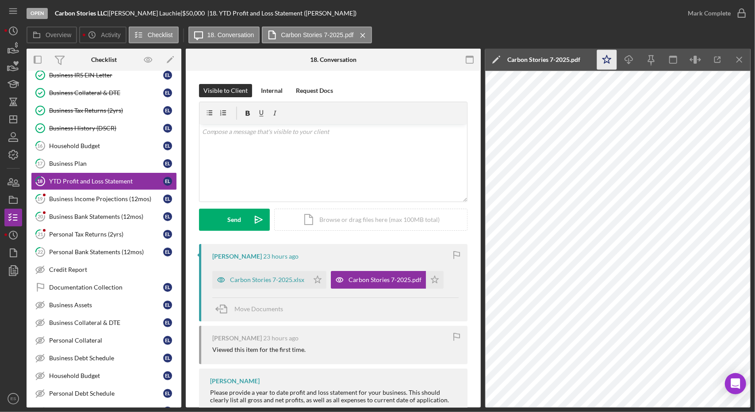
click at [608, 59] on icon "Icon/Star" at bounding box center [607, 60] width 20 height 20
click at [318, 280] on polygon "button" at bounding box center [318, 279] width 8 height 7
click at [736, 11] on icon "button" at bounding box center [742, 13] width 22 height 22
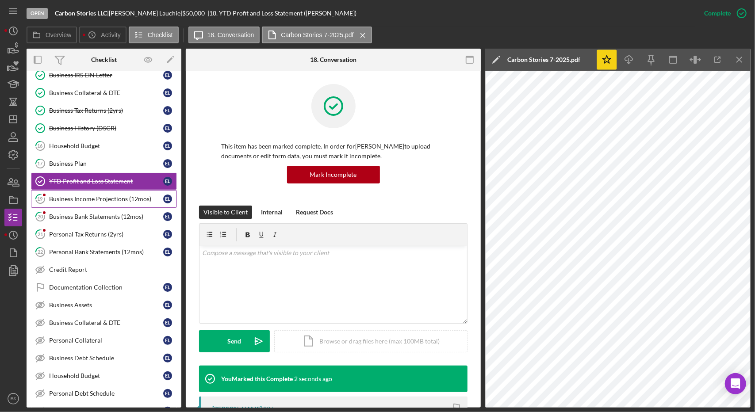
click at [94, 203] on link "19 Business Income Projections (12mos) E L" at bounding box center [104, 199] width 146 height 18
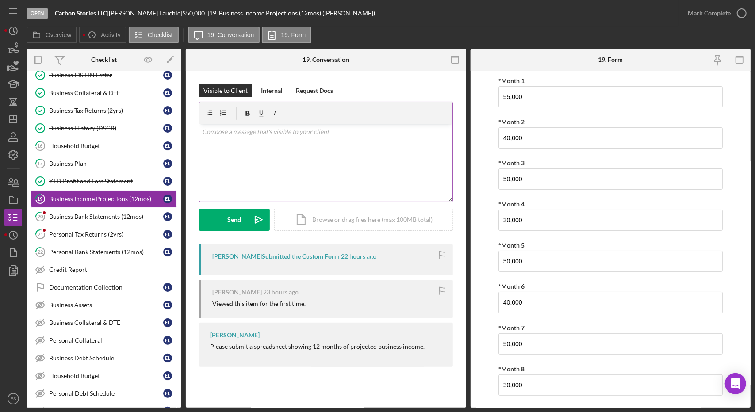
scroll to position [0, 0]
click at [105, 180] on div "YTD Profit and Loss Statement" at bounding box center [106, 181] width 114 height 7
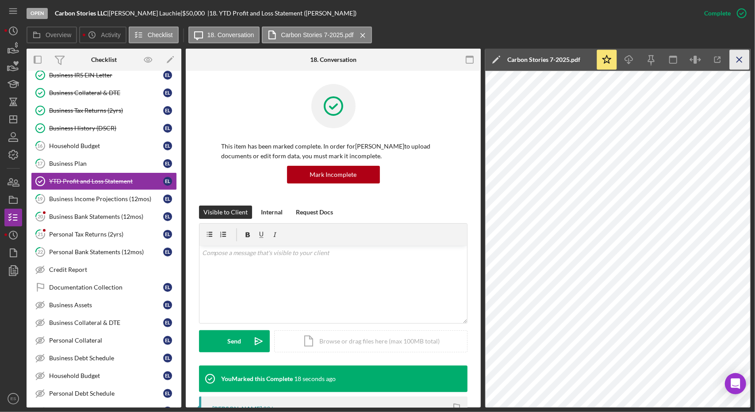
click at [738, 66] on icon "Icon/Menu Close" at bounding box center [740, 60] width 20 height 20
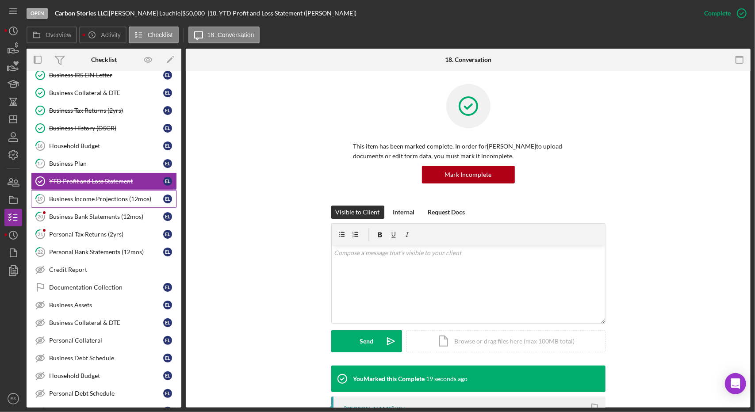
click at [95, 202] on link "19 Business Income Projections (12mos) E L" at bounding box center [104, 199] width 146 height 18
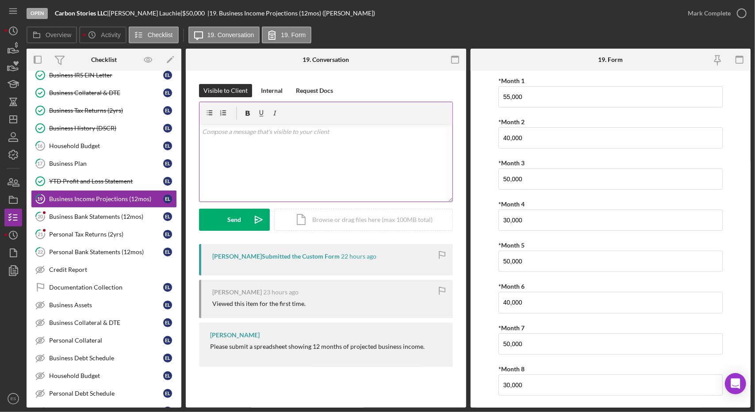
click at [246, 160] on div "v Color teal Color pink Remove color Add row above Add row below Add column bef…" at bounding box center [325, 162] width 253 height 77
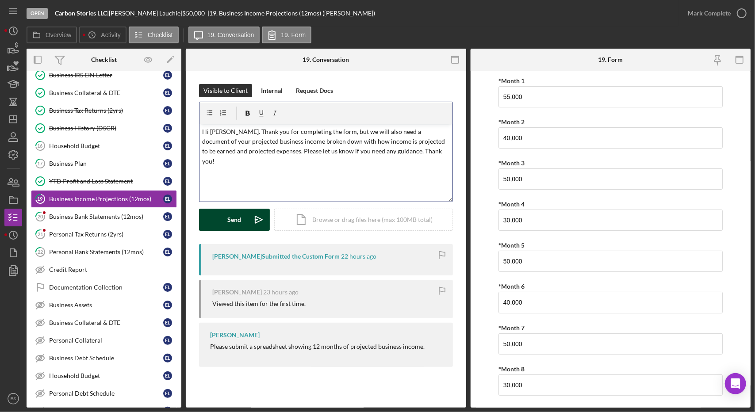
click at [230, 214] on div "Send" at bounding box center [235, 220] width 14 height 22
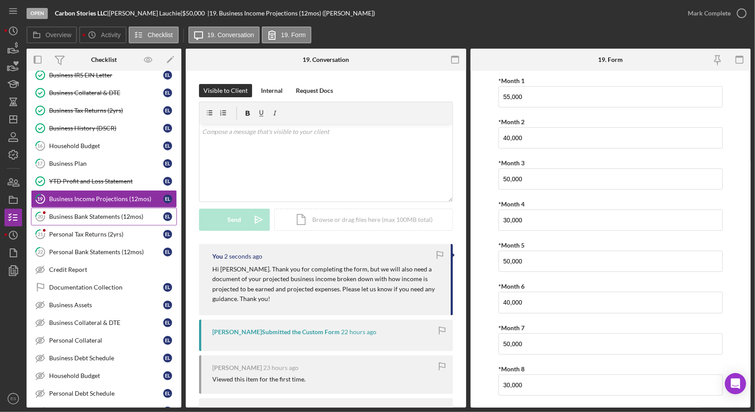
click at [115, 215] on div "Business Bank Statements (12mos)" at bounding box center [106, 216] width 114 height 7
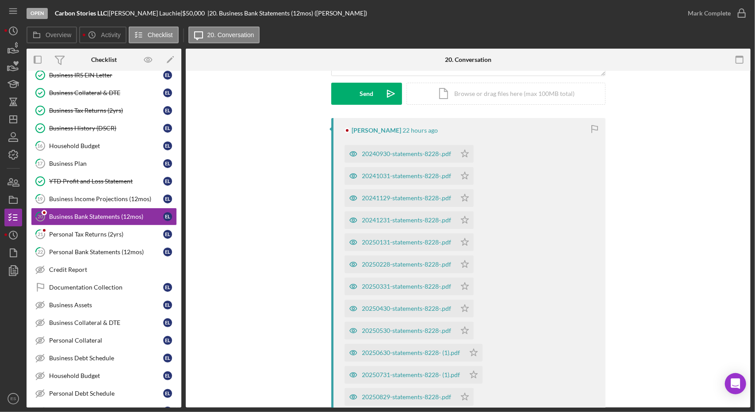
scroll to position [127, 0]
click at [116, 234] on div "Personal Tax Returns (2yrs)" at bounding box center [106, 234] width 114 height 7
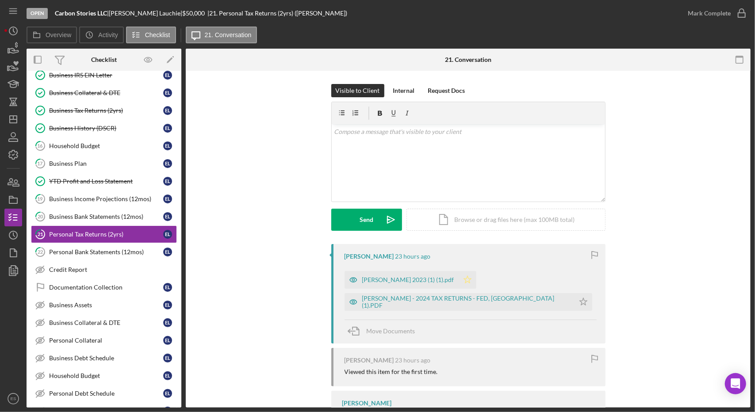
click at [464, 279] on polygon "button" at bounding box center [468, 279] width 8 height 7
click at [575, 303] on icon "Icon/Star" at bounding box center [584, 302] width 18 height 18
click at [436, 299] on div "[PERSON_NAME] - 2024 TAX RETURNS - FED, [GEOGRAPHIC_DATA] (1).PDF" at bounding box center [466, 302] width 208 height 14
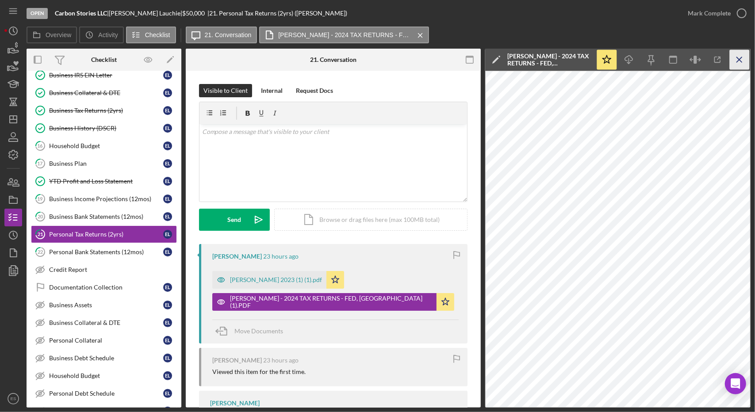
click at [743, 59] on icon "Icon/Menu Close" at bounding box center [740, 60] width 20 height 20
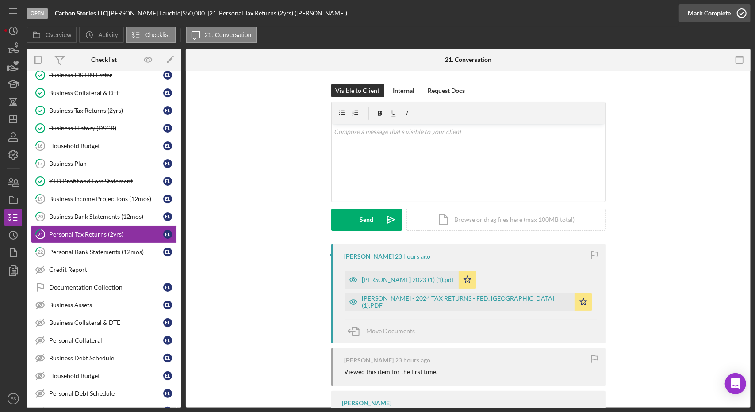
click at [720, 16] on div "Mark Complete" at bounding box center [709, 13] width 43 height 18
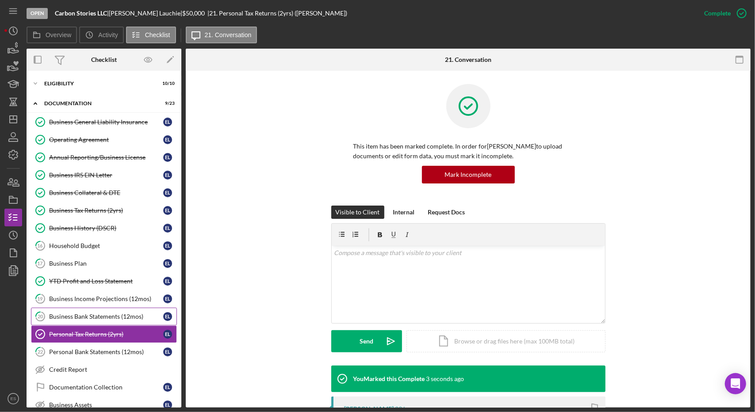
scroll to position [132, 0]
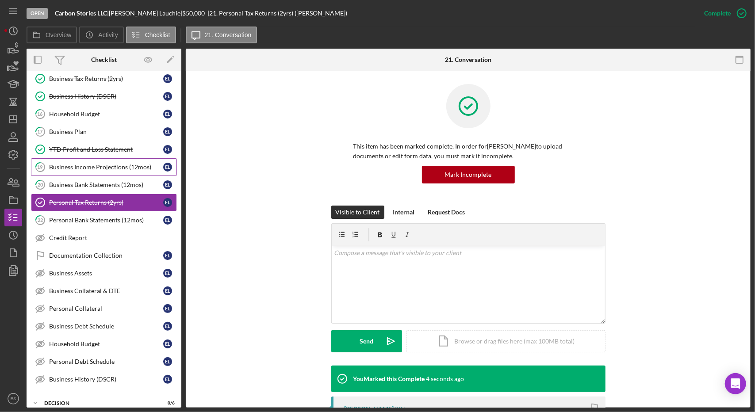
click at [115, 166] on div "Business Income Projections (12mos)" at bounding box center [106, 167] width 114 height 7
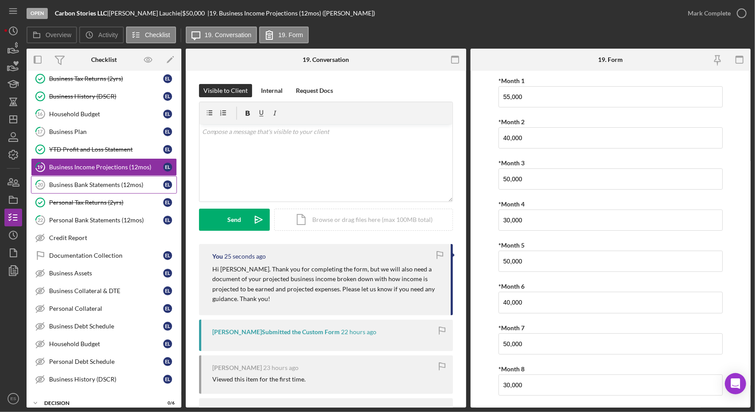
click at [87, 183] on div "Business Bank Statements (12mos)" at bounding box center [106, 184] width 114 height 7
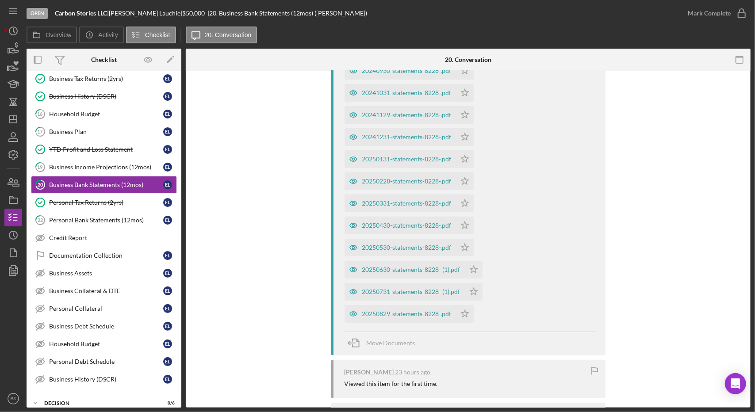
scroll to position [210, 0]
click at [103, 217] on div "Personal Bank Statements (12mos)" at bounding box center [106, 220] width 114 height 7
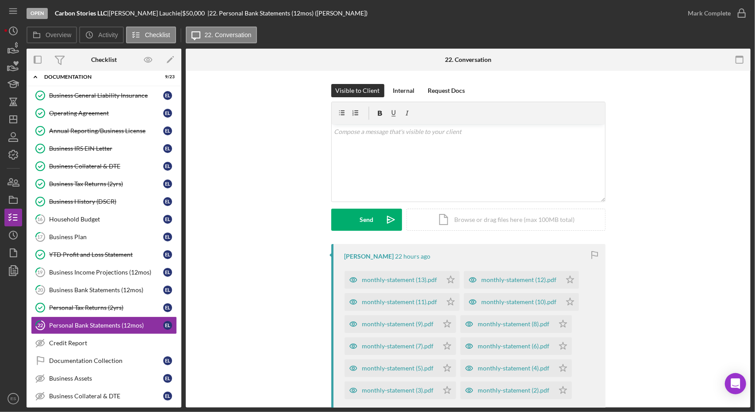
scroll to position [26, 0]
click at [87, 222] on link "16 Household Budget E L" at bounding box center [104, 220] width 146 height 18
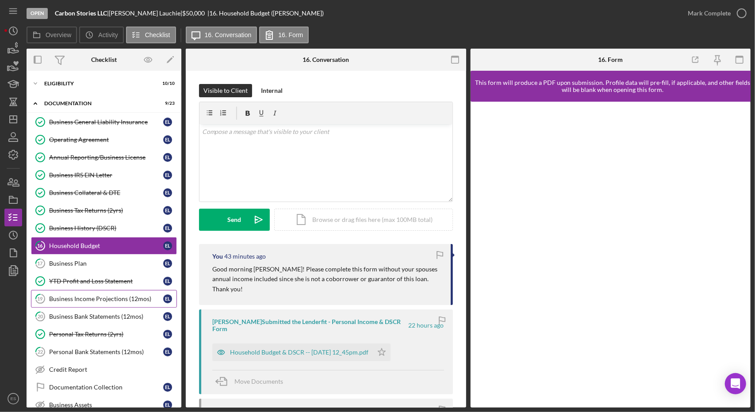
click at [114, 298] on div "Business Income Projections (12mos)" at bounding box center [106, 298] width 114 height 7
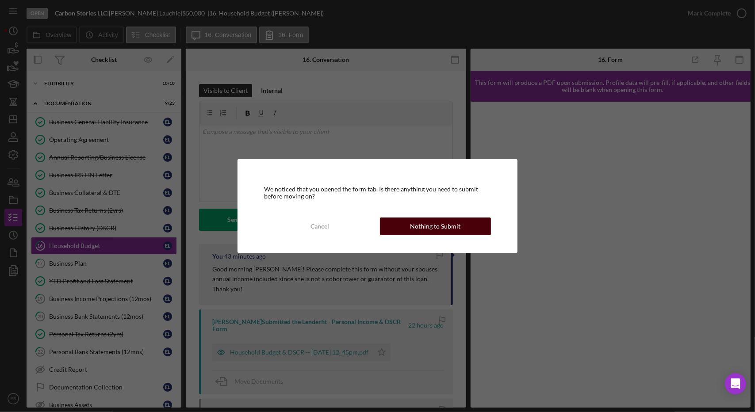
click at [402, 229] on button "Nothing to Submit" at bounding box center [435, 227] width 111 height 18
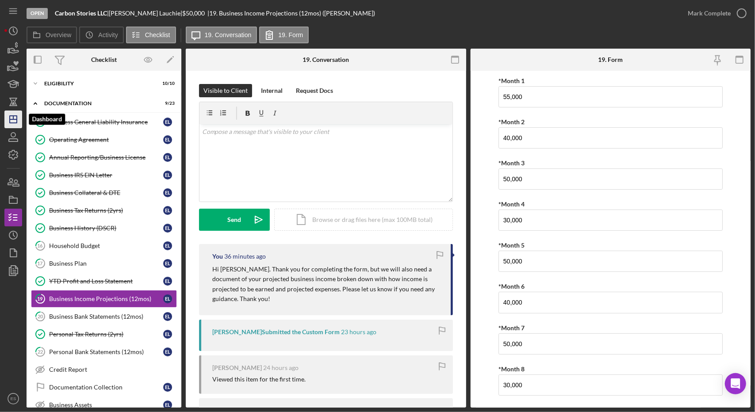
click at [8, 118] on icon "Icon/Dashboard" at bounding box center [13, 119] width 22 height 22
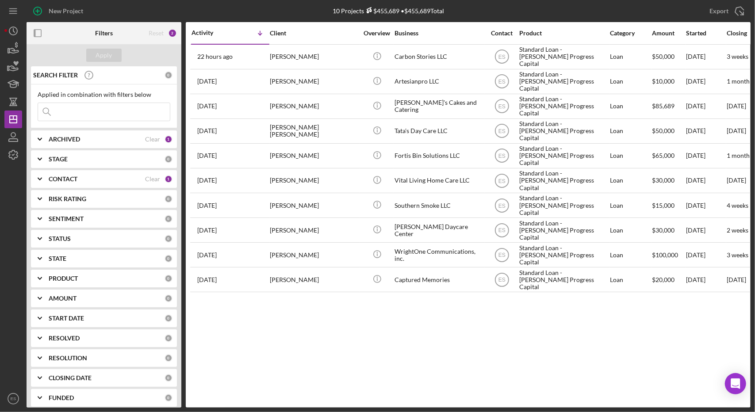
click at [349, 347] on div "Activity Icon/Table Sort Arrow Client Overview Business Contact Product Categor…" at bounding box center [468, 215] width 565 height 386
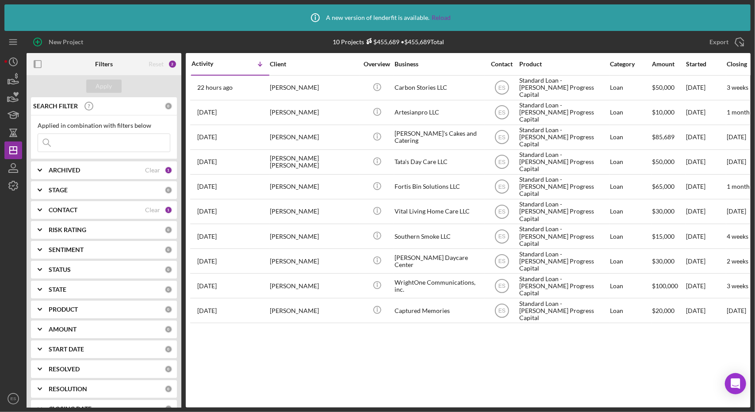
click at [402, 353] on div "Activity Icon/Table Sort Arrow Client Overview Business Contact Product Categor…" at bounding box center [468, 230] width 565 height 355
click at [435, 15] on link "Reload" at bounding box center [441, 17] width 19 height 7
